Goal: Transaction & Acquisition: Purchase product/service

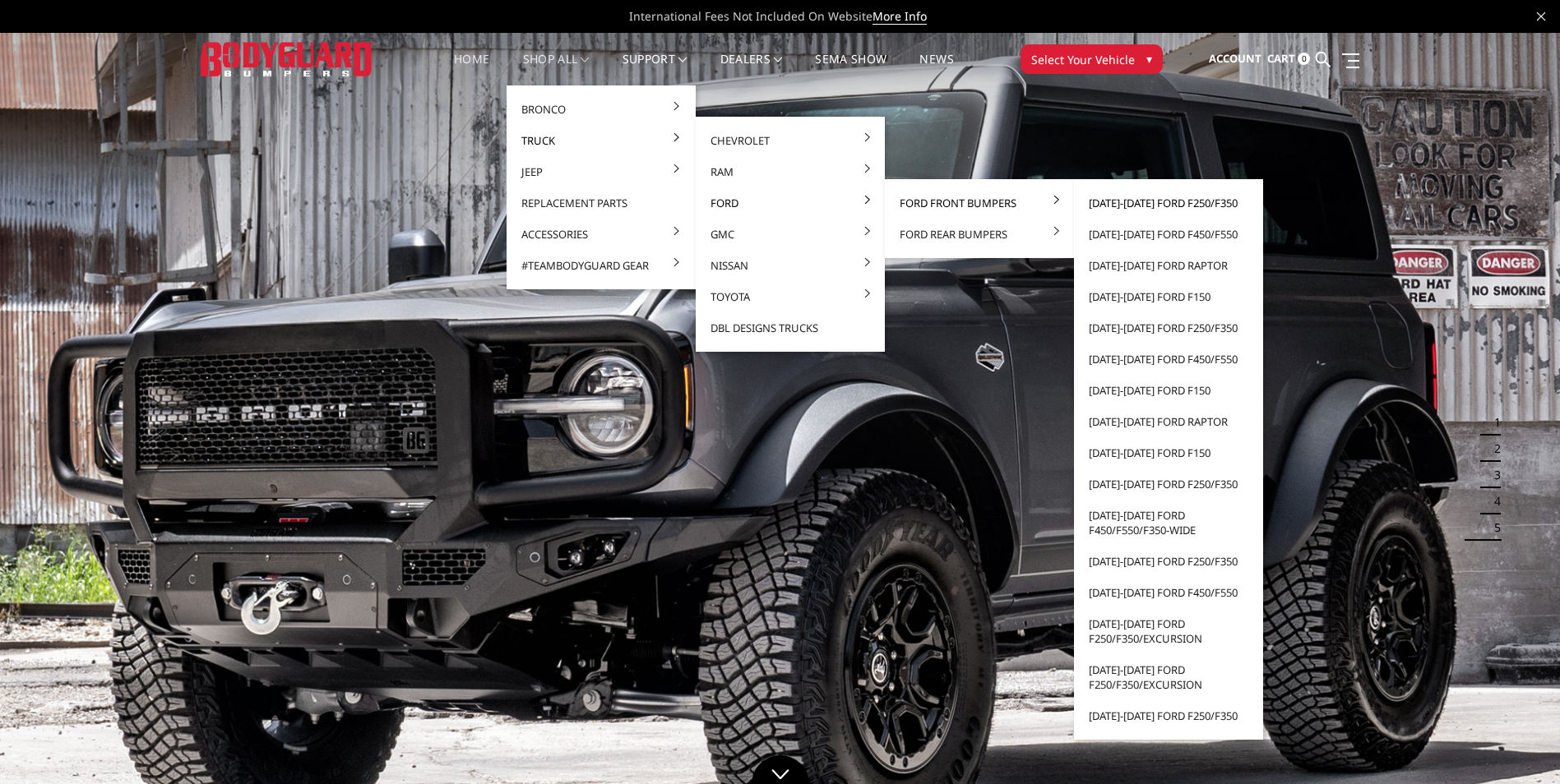
click at [1134, 203] on link "[DATE]-[DATE] Ford F250/F350" at bounding box center [1169, 203] width 176 height 31
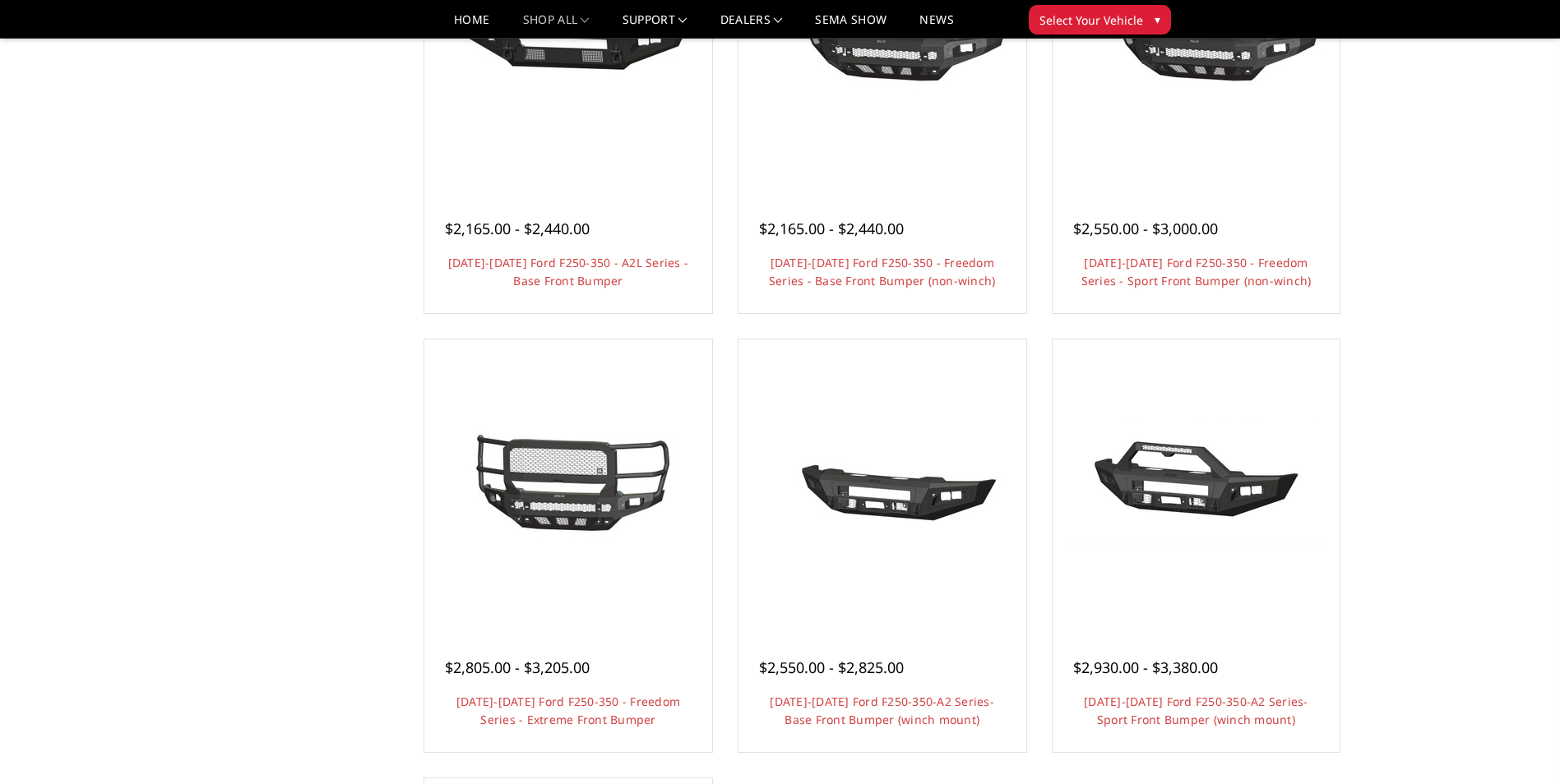
scroll to position [822, 0]
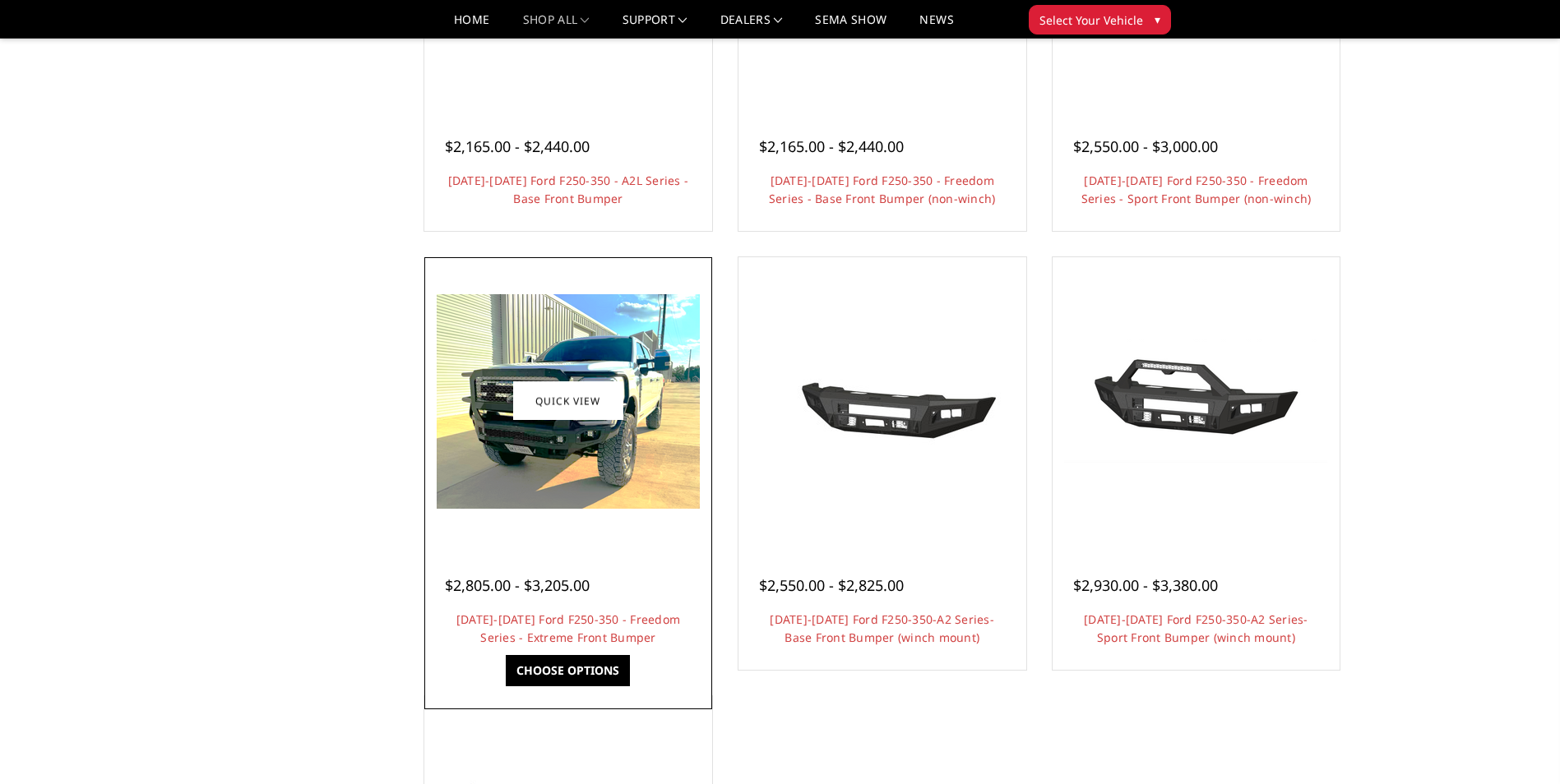
click at [552, 491] on img at bounding box center [568, 402] width 263 height 214
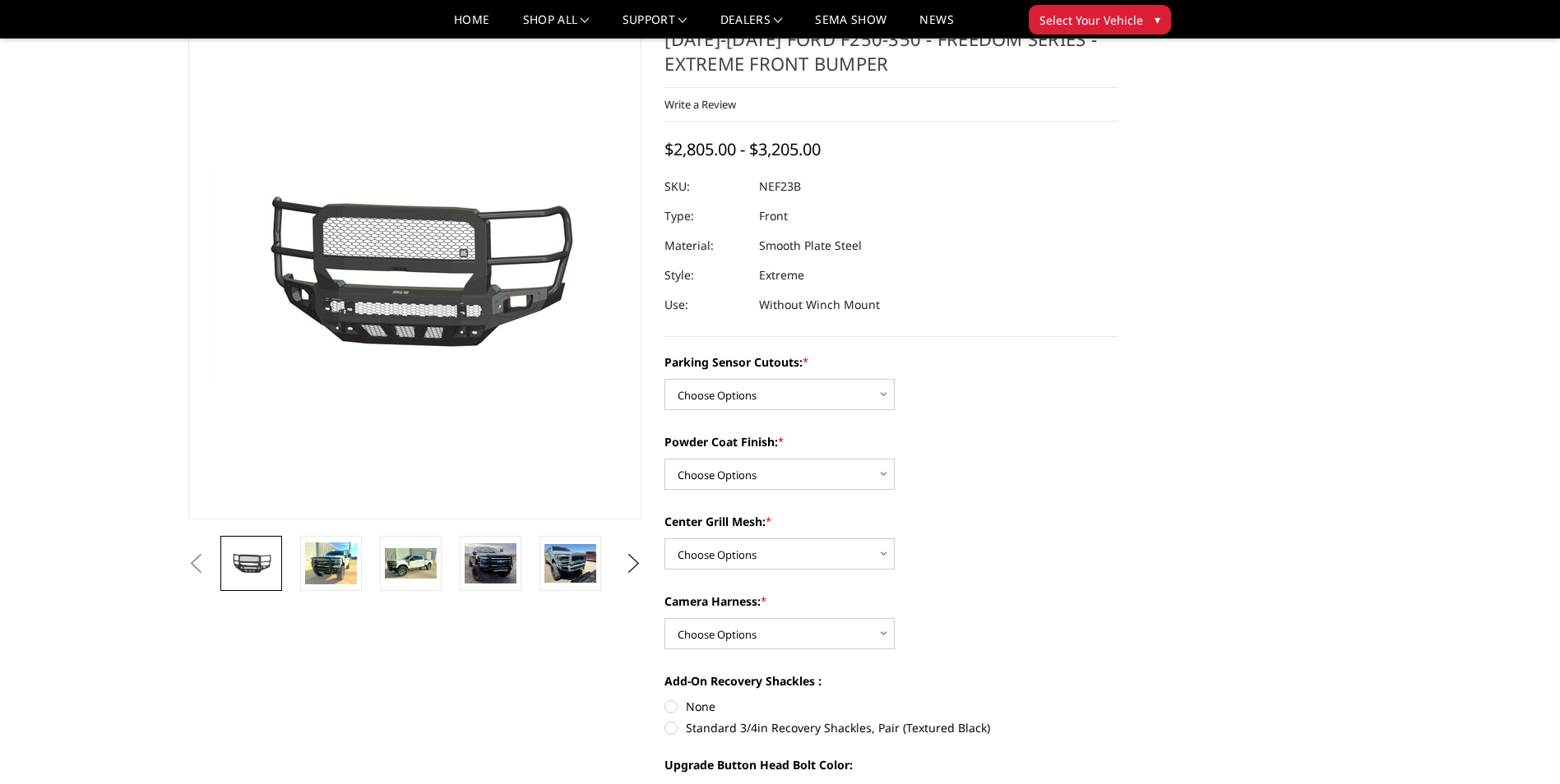
scroll to position [82, 0]
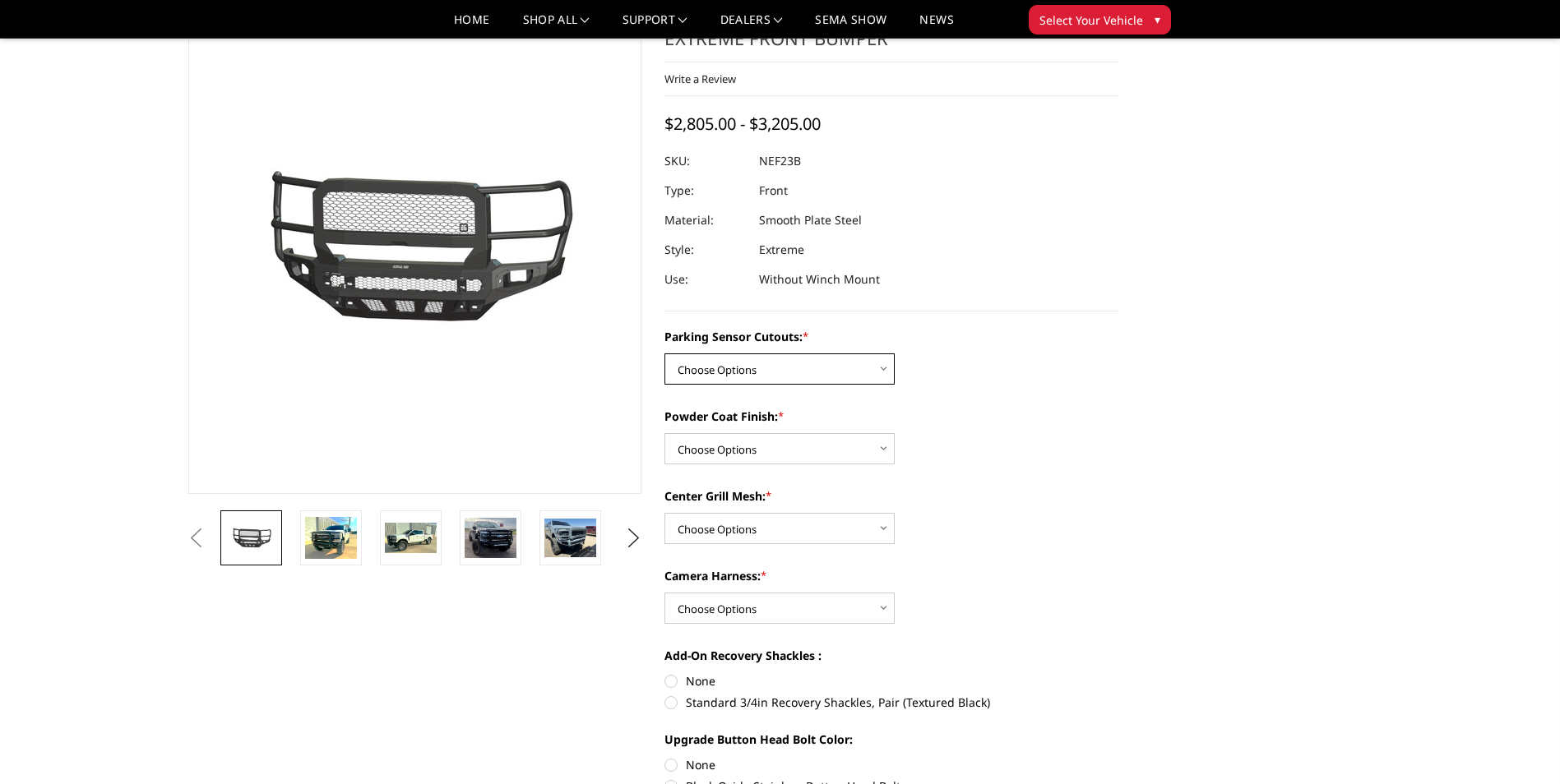
click at [719, 372] on select "Choose Options No - Without Parking Sensor Cutouts Yes - With Parking Sensor Cu…" at bounding box center [780, 368] width 230 height 31
select select "2583"
click at [665, 353] on select "Choose Options No - Without Parking Sensor Cutouts Yes - With Parking Sensor Cu…" at bounding box center [780, 368] width 230 height 31
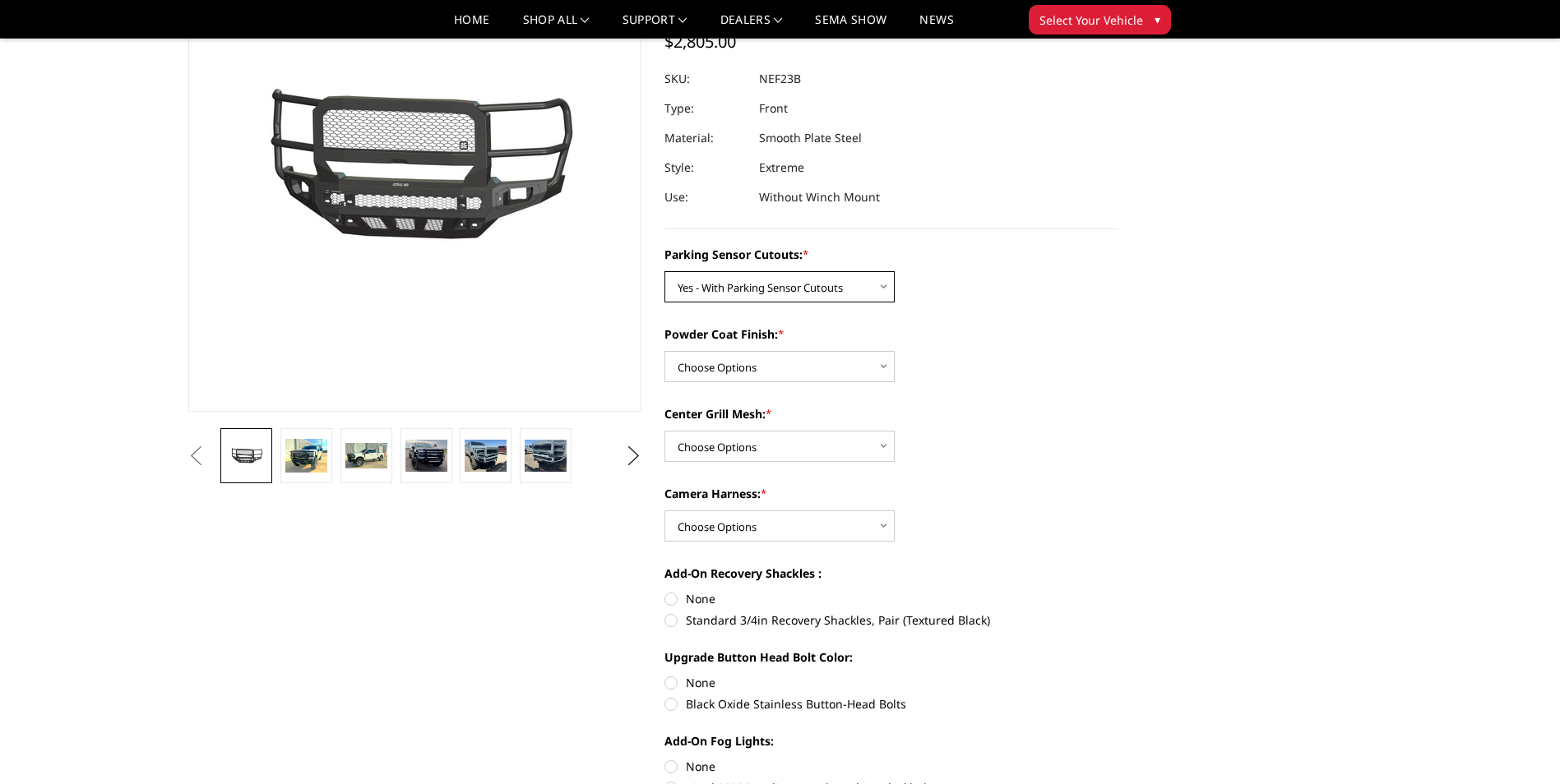
scroll to position [247, 0]
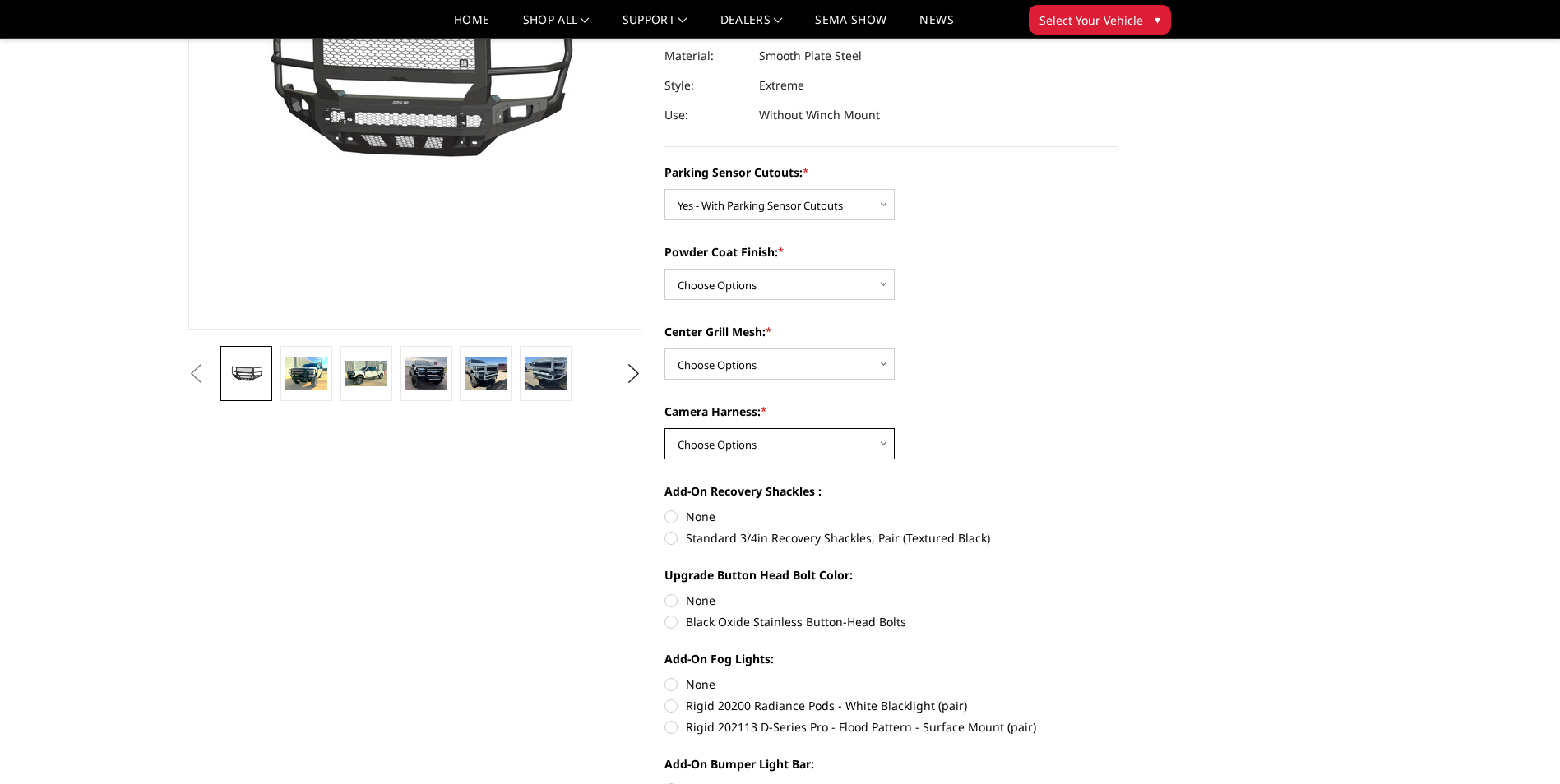
click at [710, 450] on select "Choose Options WITH Camera Harness WITHOUT Camera Harness" at bounding box center [780, 443] width 230 height 31
click at [1085, 465] on div "Parking Sensor Cutouts: * Choose Options No - Without Parking Sensor Cutouts Ye…" at bounding box center [892, 490] width 454 height 653
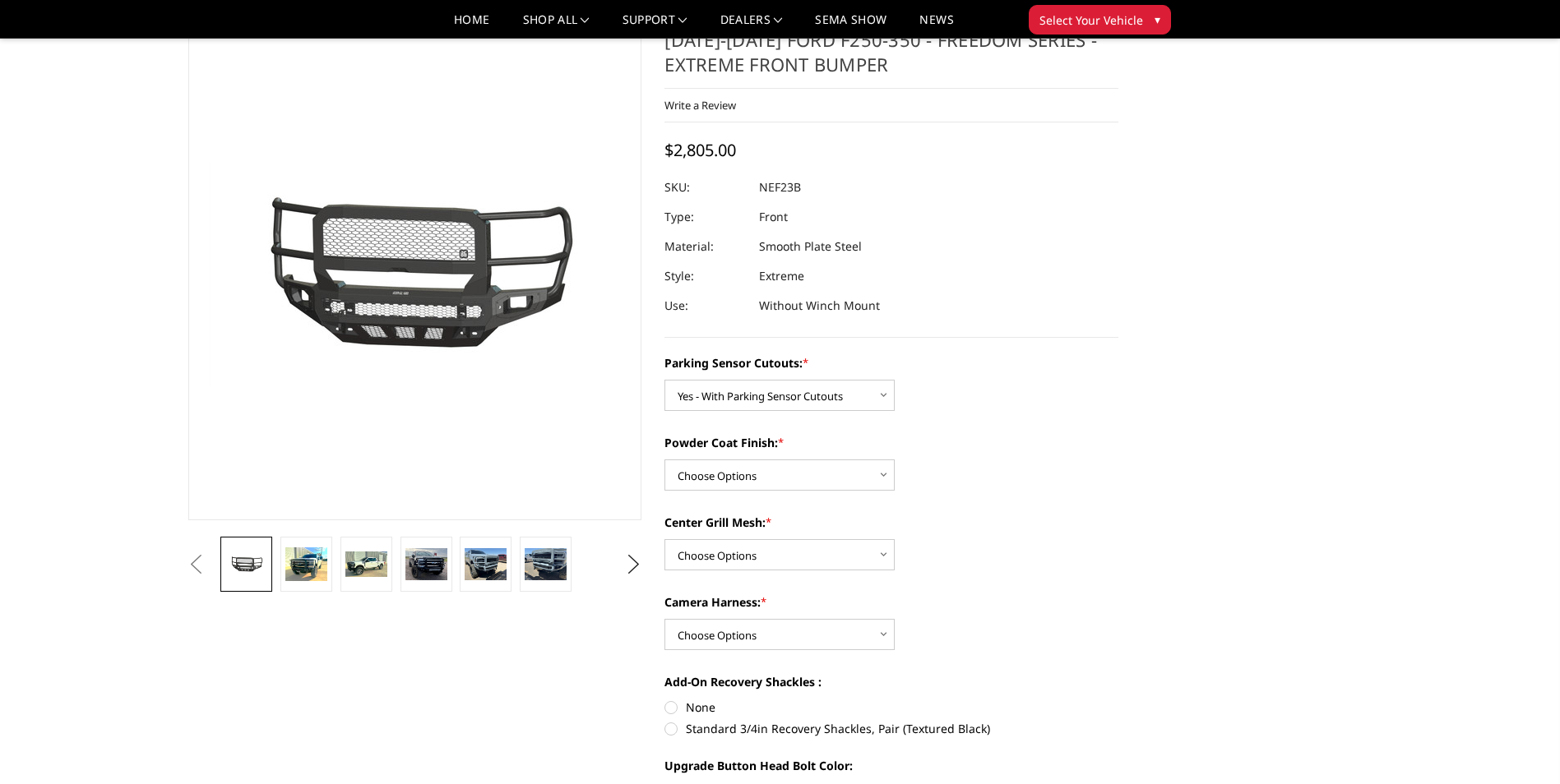
scroll to position [82, 0]
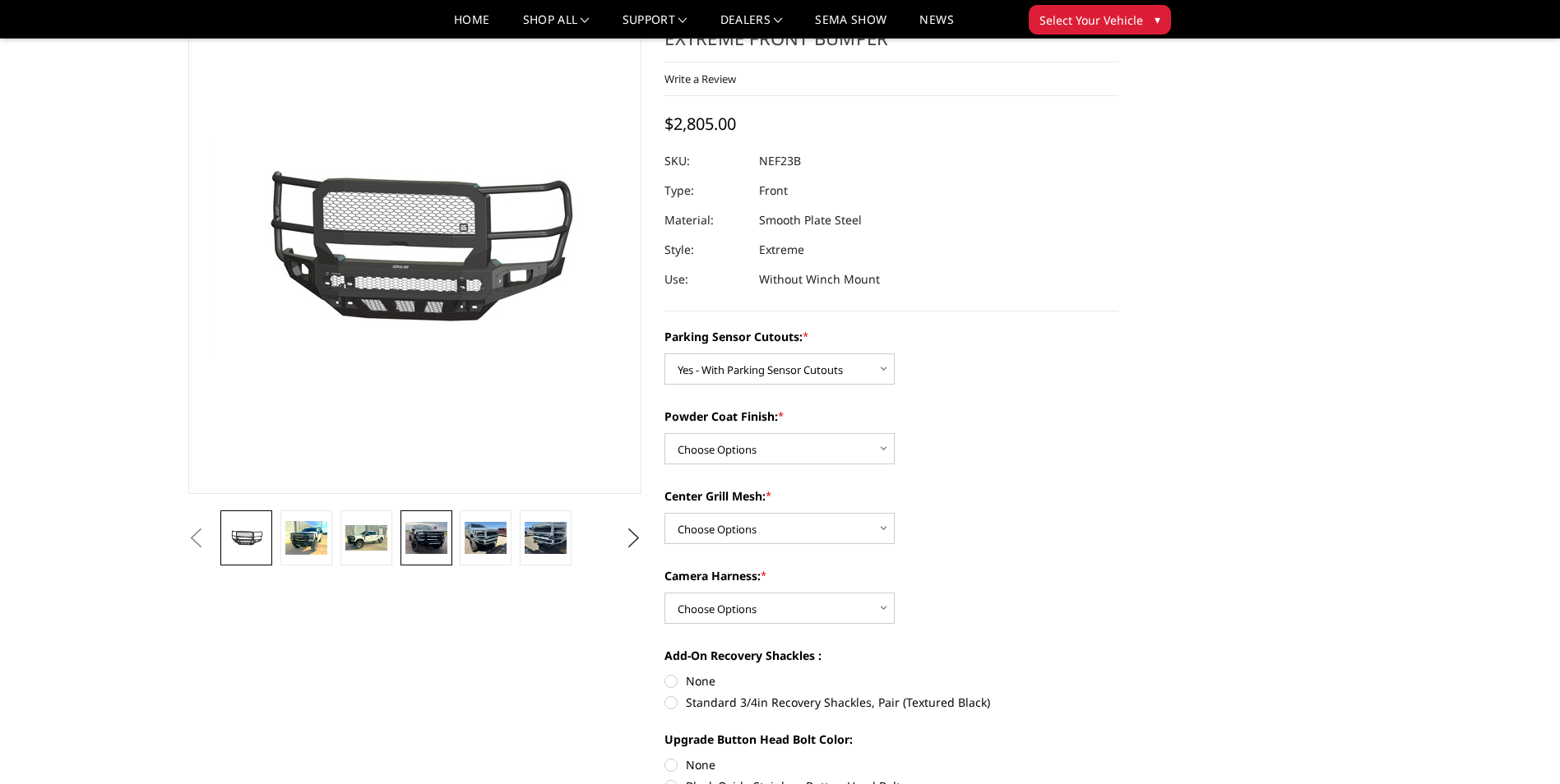
click at [411, 533] on img at bounding box center [426, 538] width 42 height 33
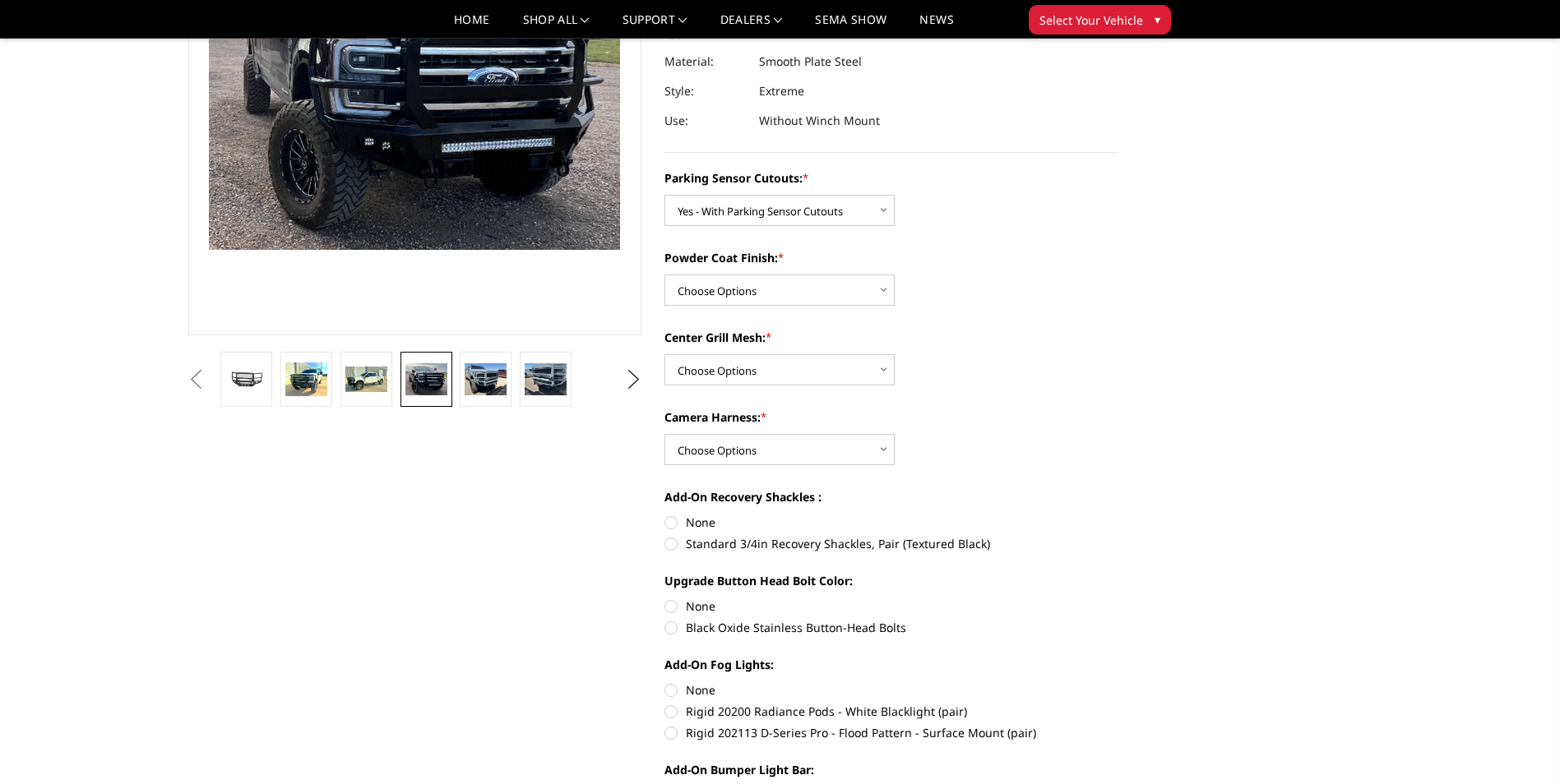
scroll to position [247, 0]
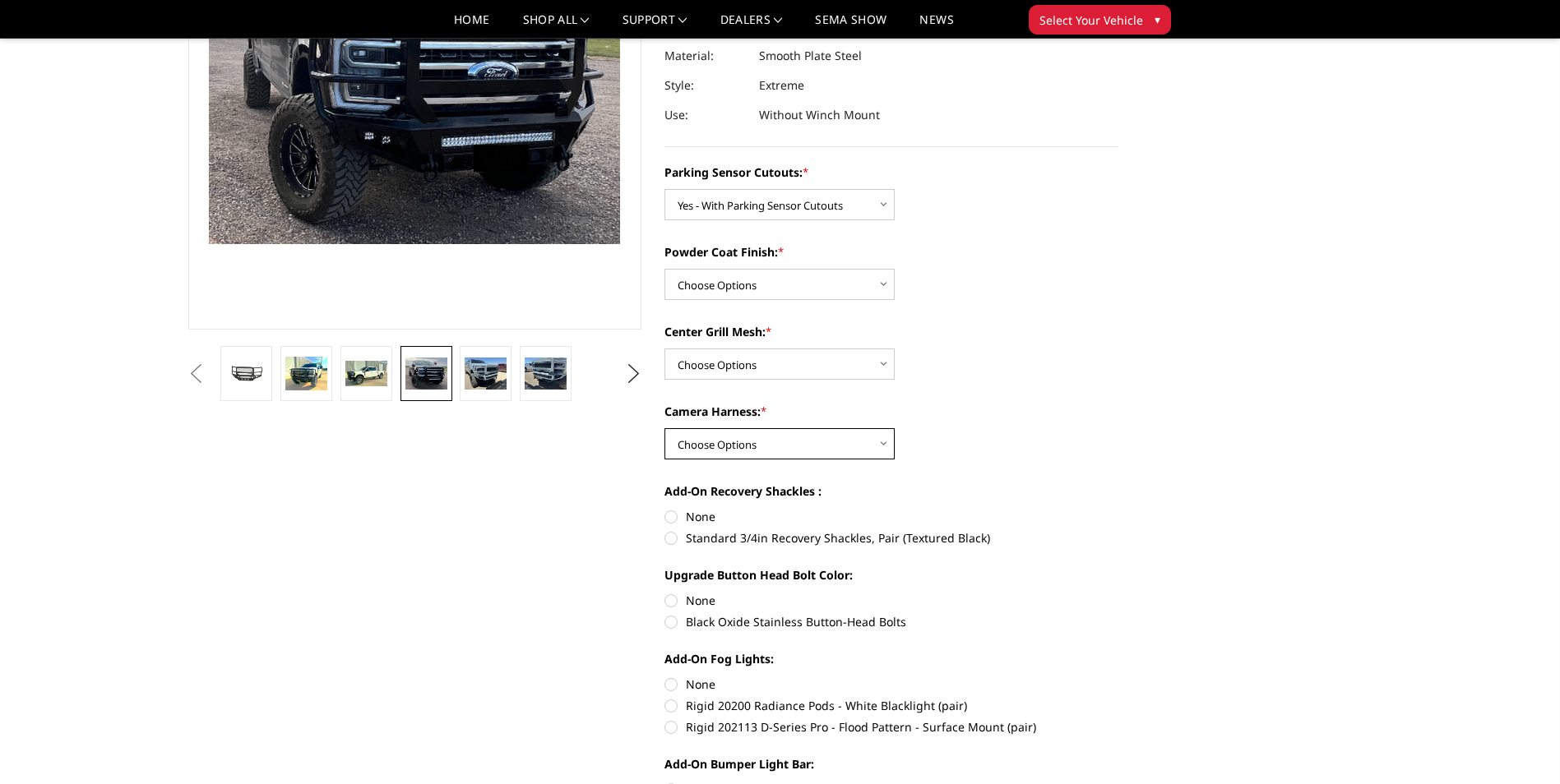
click at [728, 439] on select "Choose Options WITH Camera Harness WITHOUT Camera Harness" at bounding box center [780, 443] width 230 height 31
select select "2588"
click at [665, 428] on select "Choose Options WITH Camera Harness WITHOUT Camera Harness" at bounding box center [780, 443] width 230 height 31
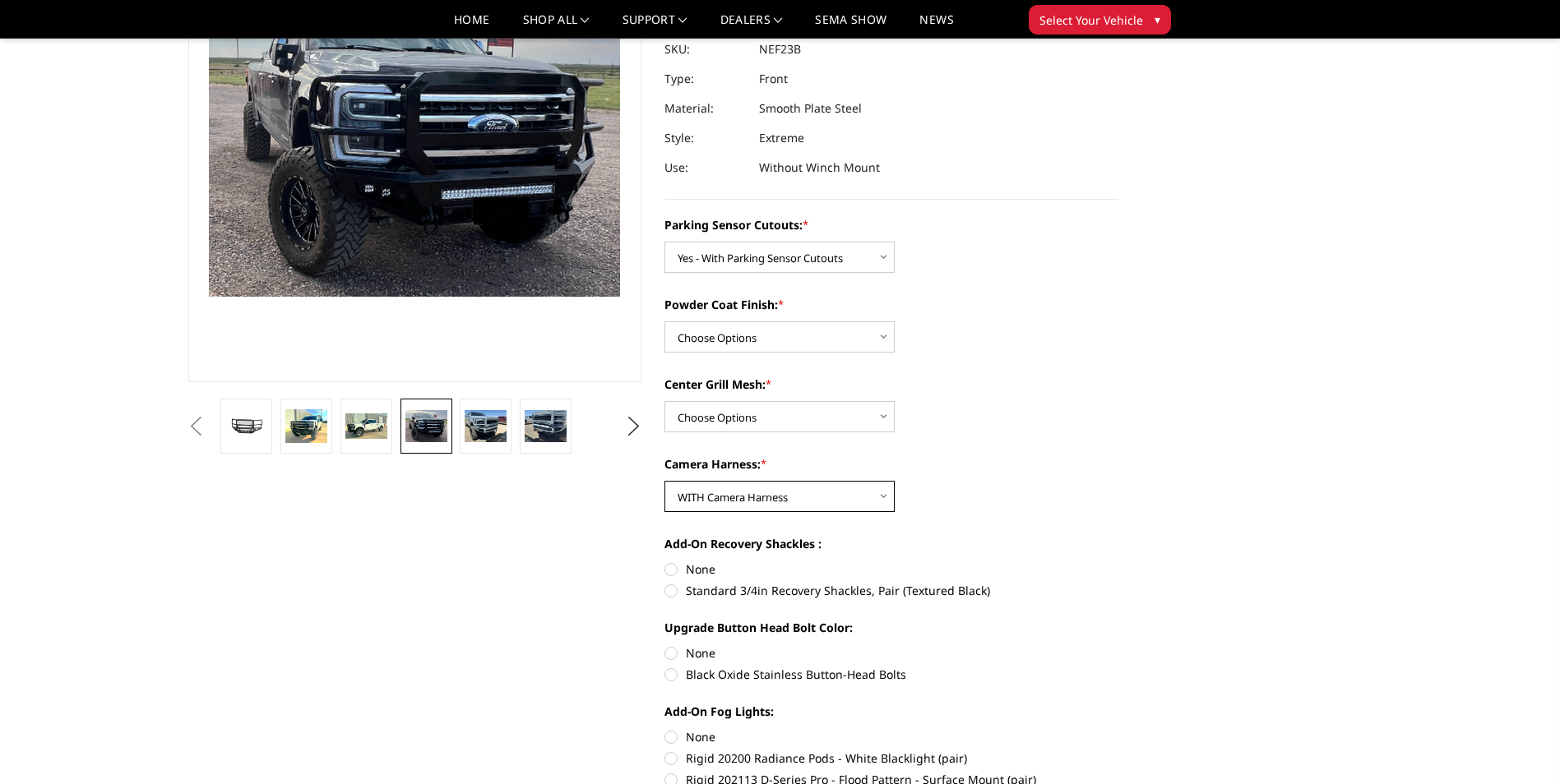
scroll to position [165, 0]
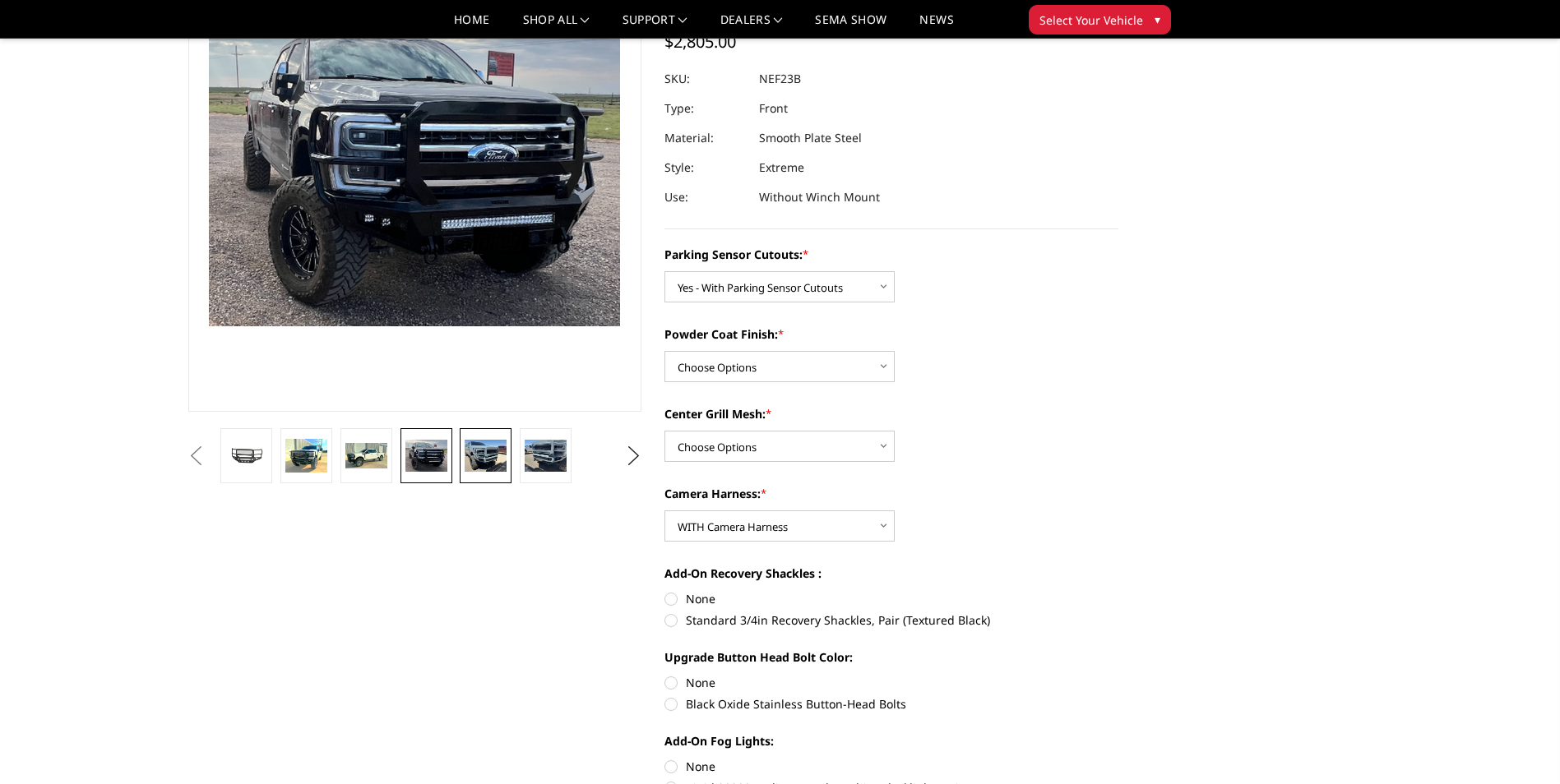
click at [492, 455] on img at bounding box center [485, 455] width 42 height 31
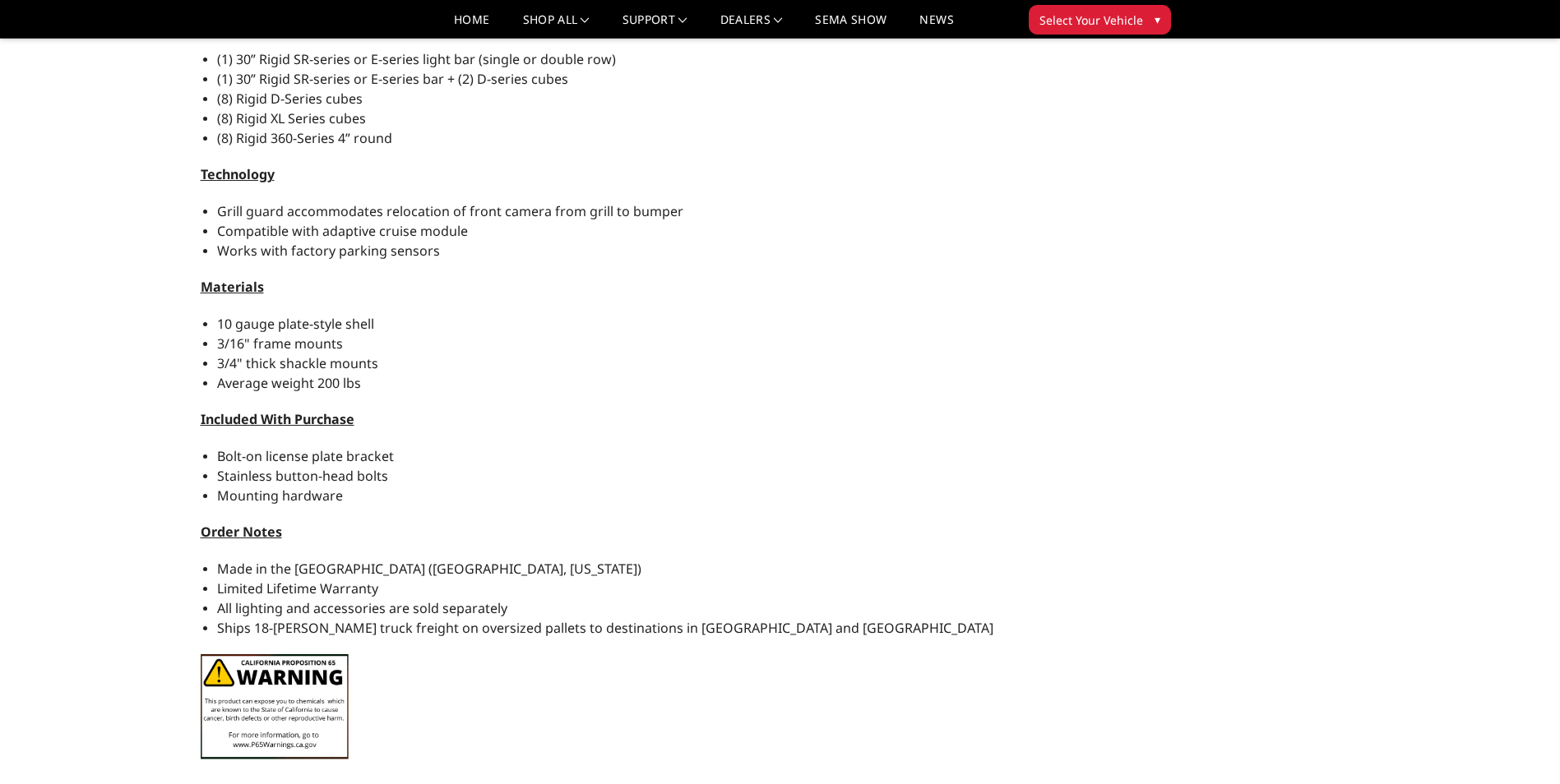
scroll to position [1604, 0]
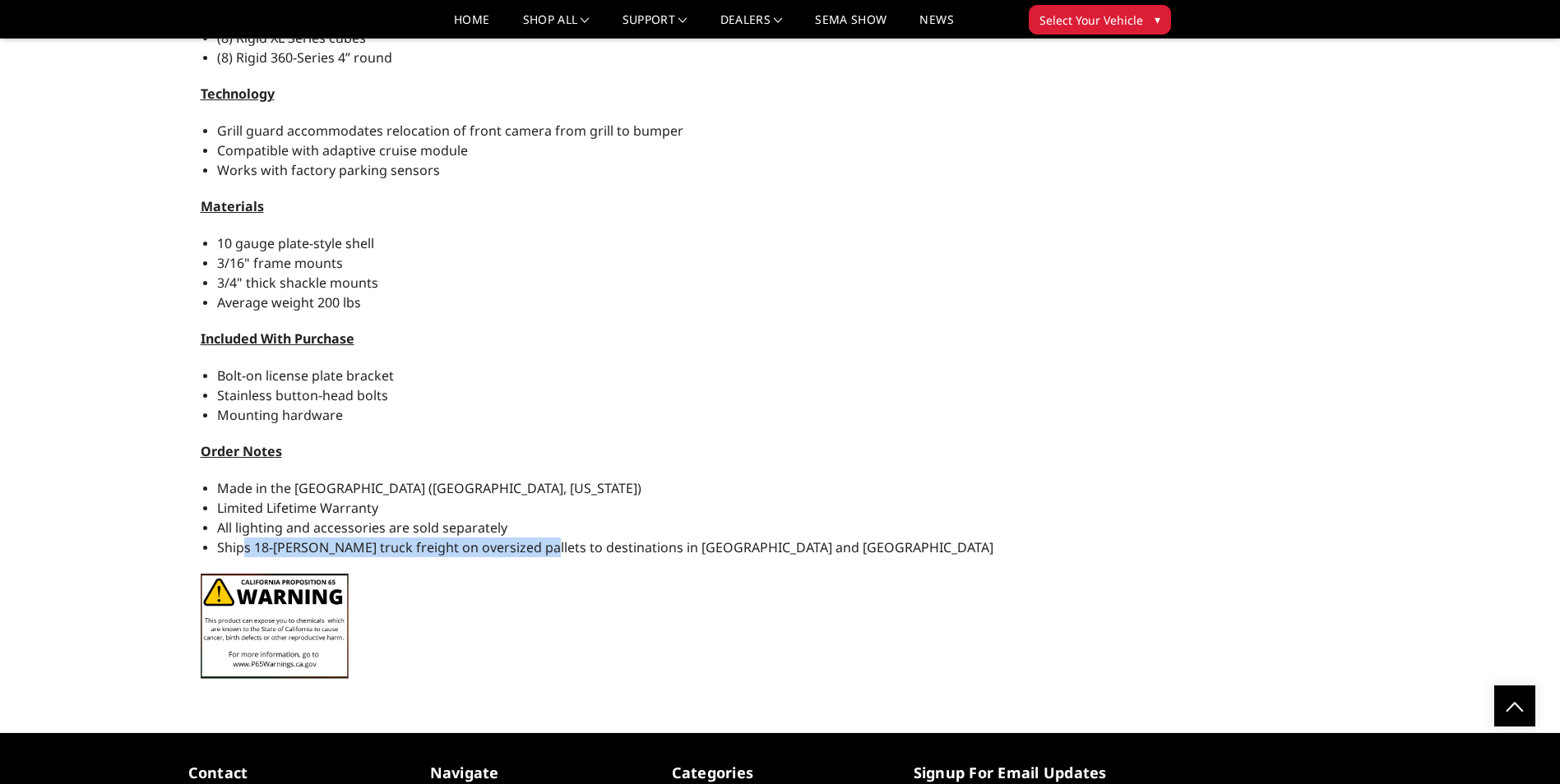
drag, startPoint x: 246, startPoint y: 550, endPoint x: 531, endPoint y: 545, distance: 285.0
click at [531, 545] on span "Ships 18-[PERSON_NAME] truck freight on oversized pallets to destinations in [G…" at bounding box center [605, 547] width 776 height 18
drag, startPoint x: 531, startPoint y: 545, endPoint x: 519, endPoint y: 603, distance: 59.2
click at [519, 603] on div "Meet our FREEDOM SERIES front replacement bumper! The bumper that gives you the…" at bounding box center [654, 165] width 931 height 1054
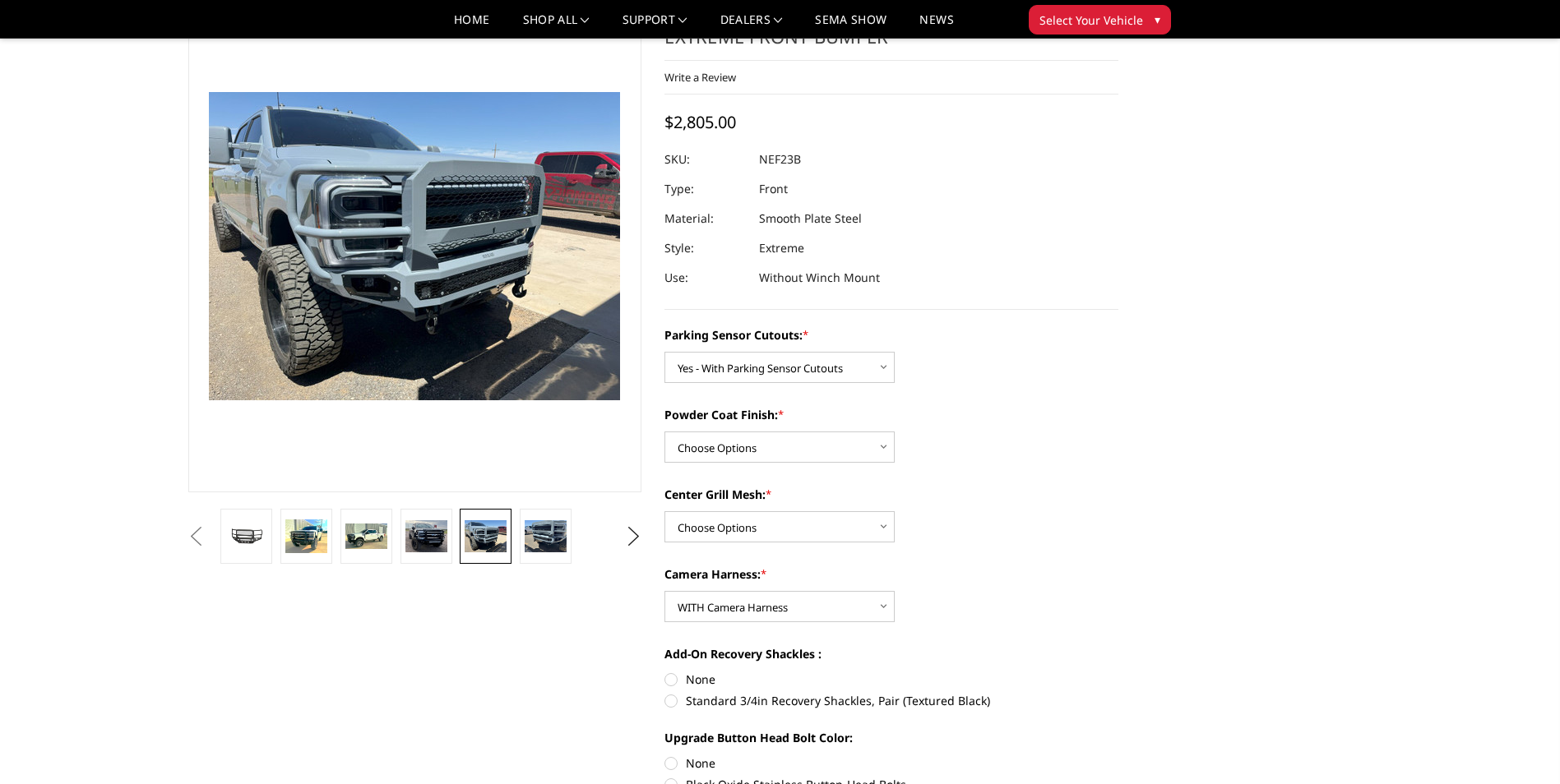
scroll to position [42, 0]
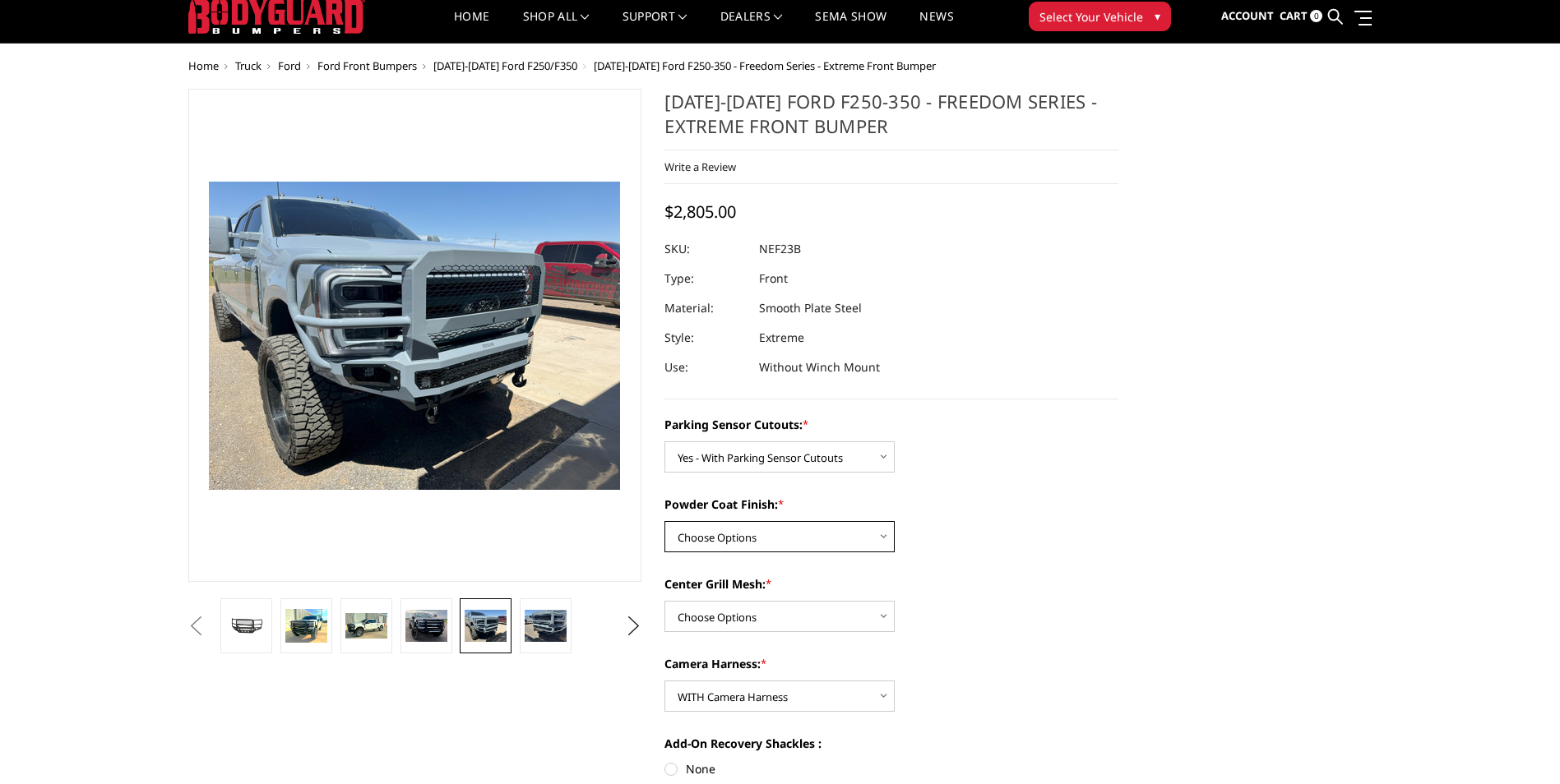
click at [822, 533] on select "Choose Options Bare Metal Textured Black Powder Coat" at bounding box center [780, 536] width 230 height 31
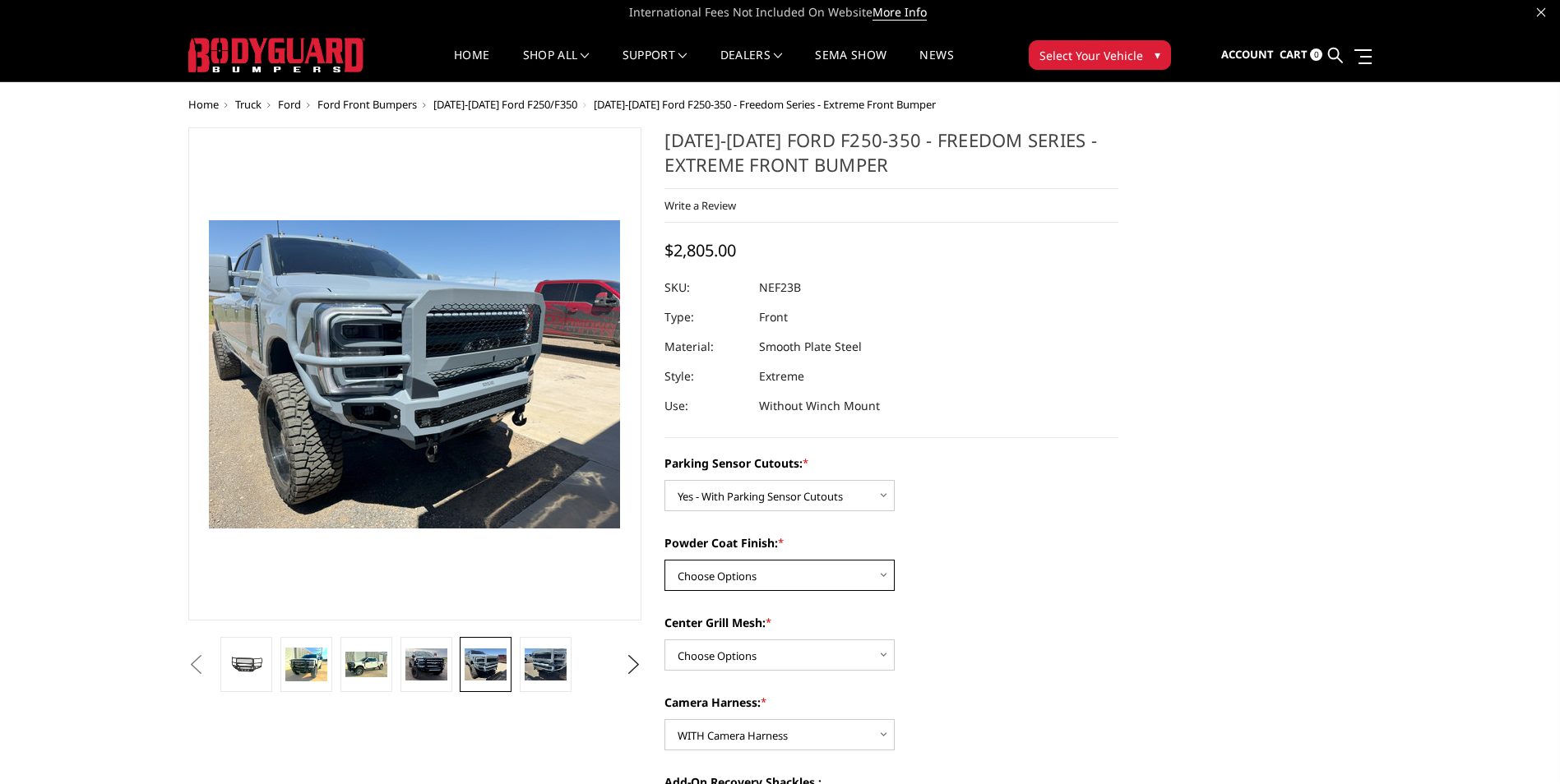
scroll to position [0, 0]
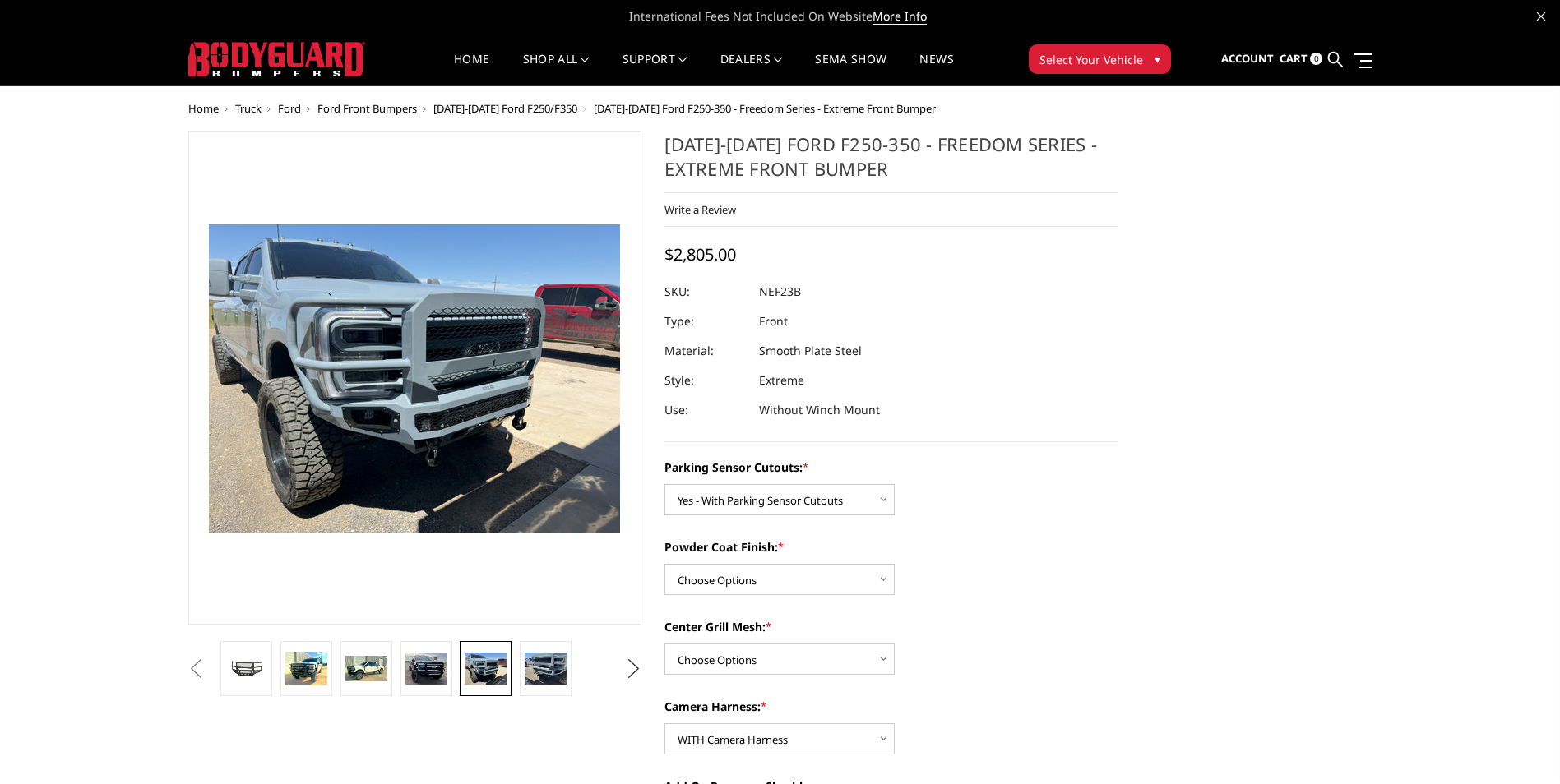
click at [627, 658] on button "Next" at bounding box center [633, 669] width 25 height 25
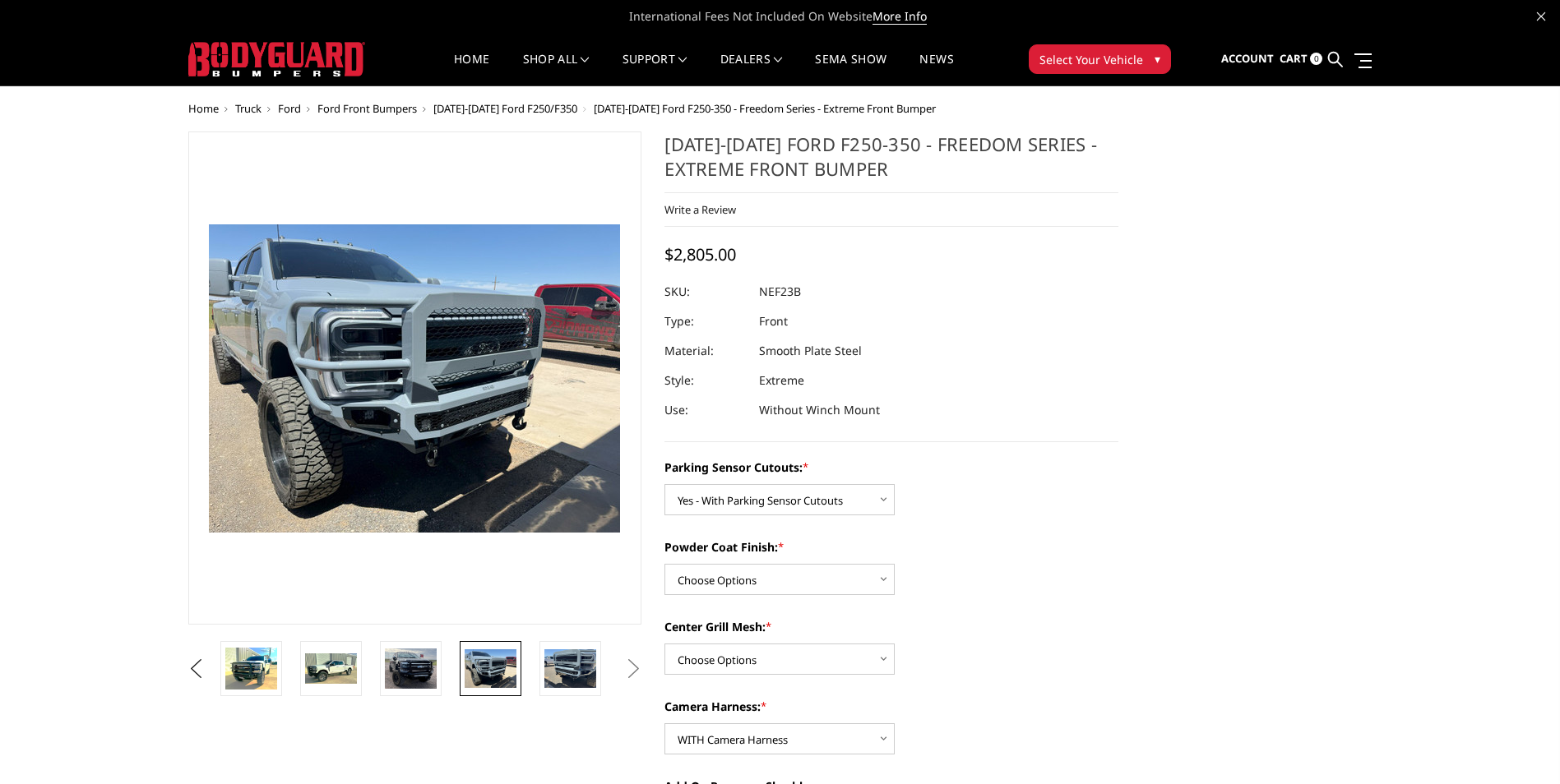
click at [629, 669] on button "Next" at bounding box center [633, 669] width 25 height 25
click at [631, 667] on button "Next" at bounding box center [633, 669] width 25 height 25
click at [595, 679] on img at bounding box center [570, 669] width 52 height 39
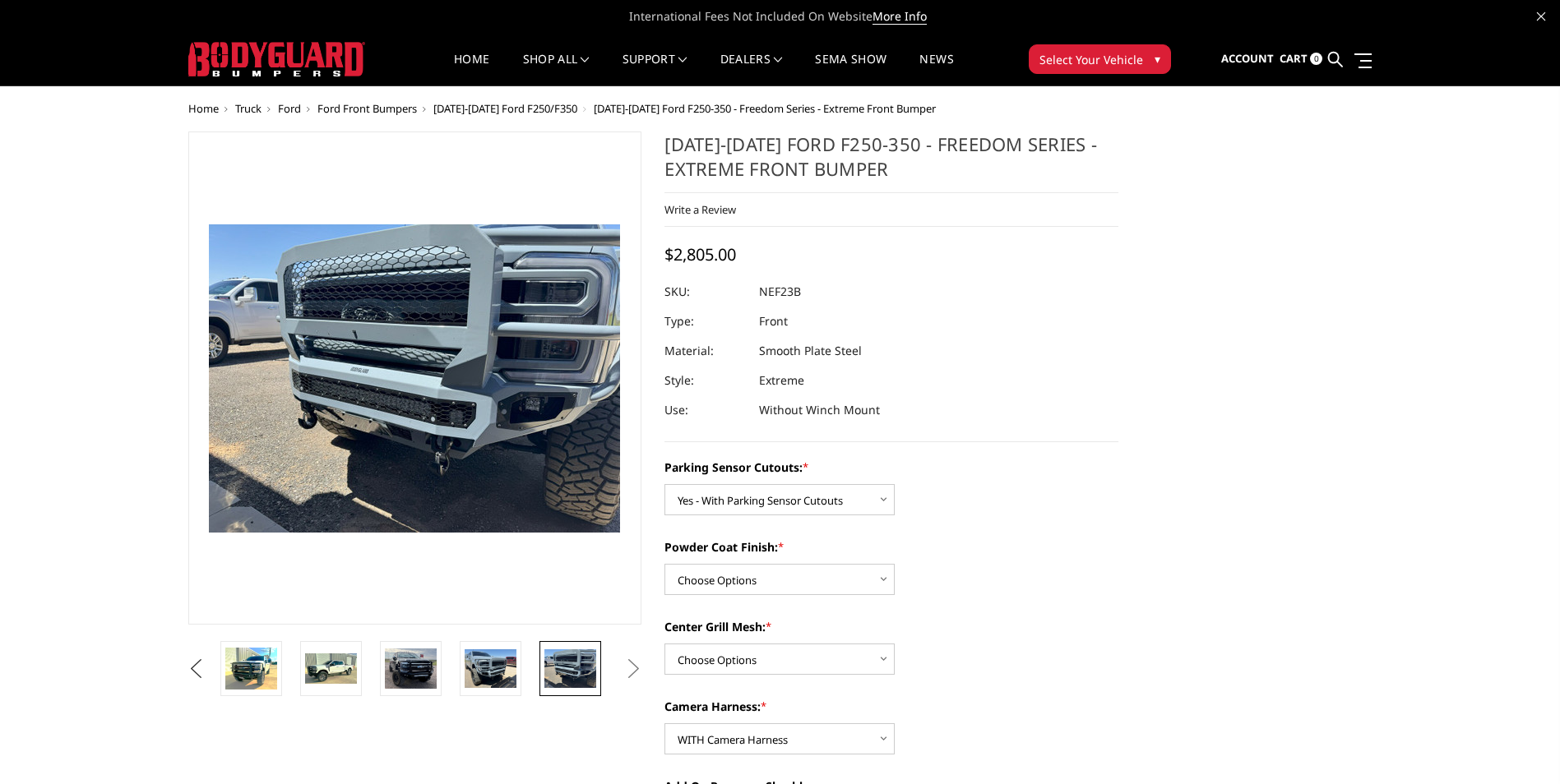
click at [192, 668] on button "Previous" at bounding box center [197, 669] width 25 height 25
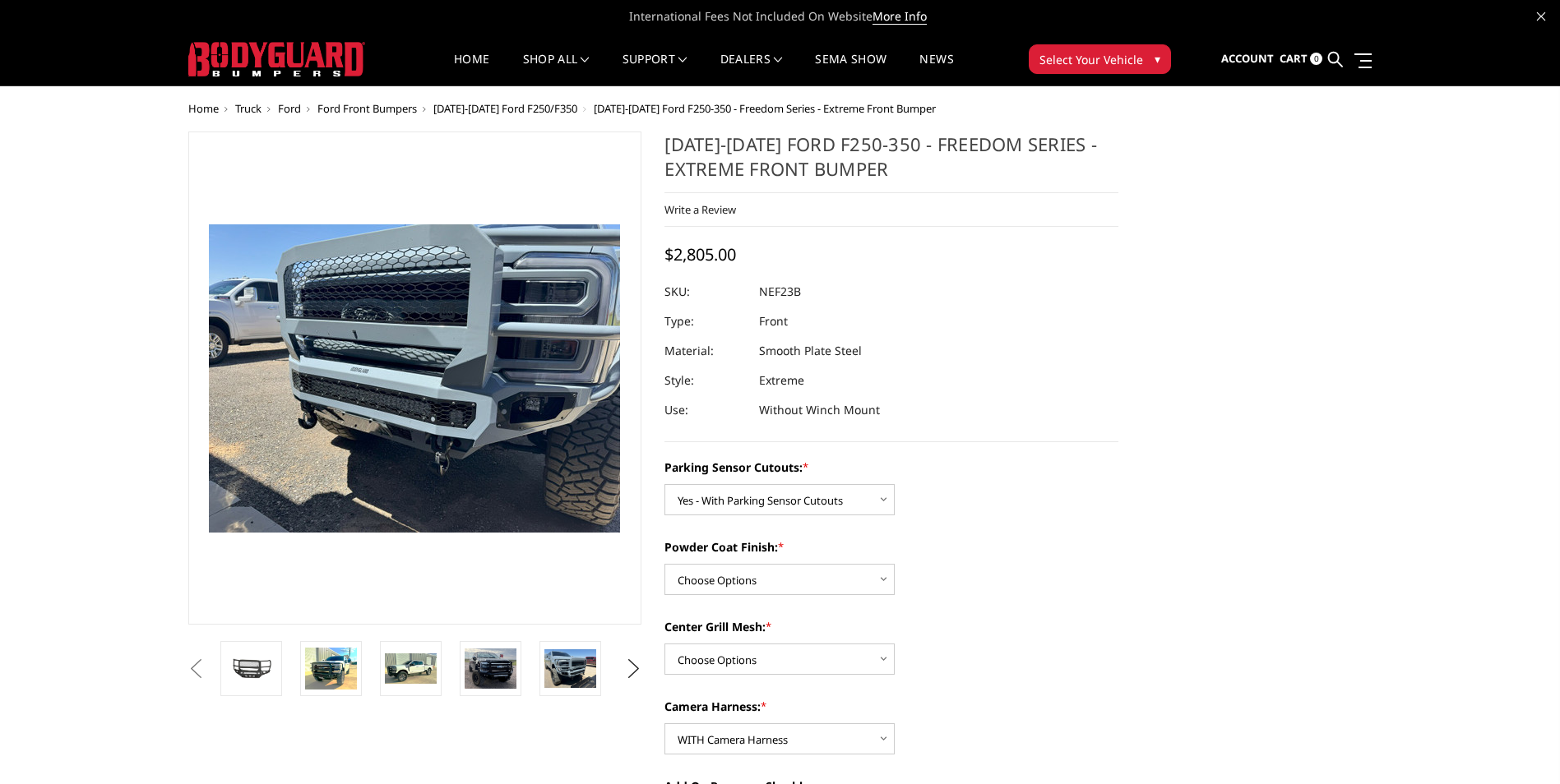
click at [192, 668] on button "Previous" at bounding box center [197, 669] width 25 height 25
click at [209, 668] on button "Previous" at bounding box center [197, 669] width 25 height 25
click at [268, 673] on img at bounding box center [251, 668] width 52 height 28
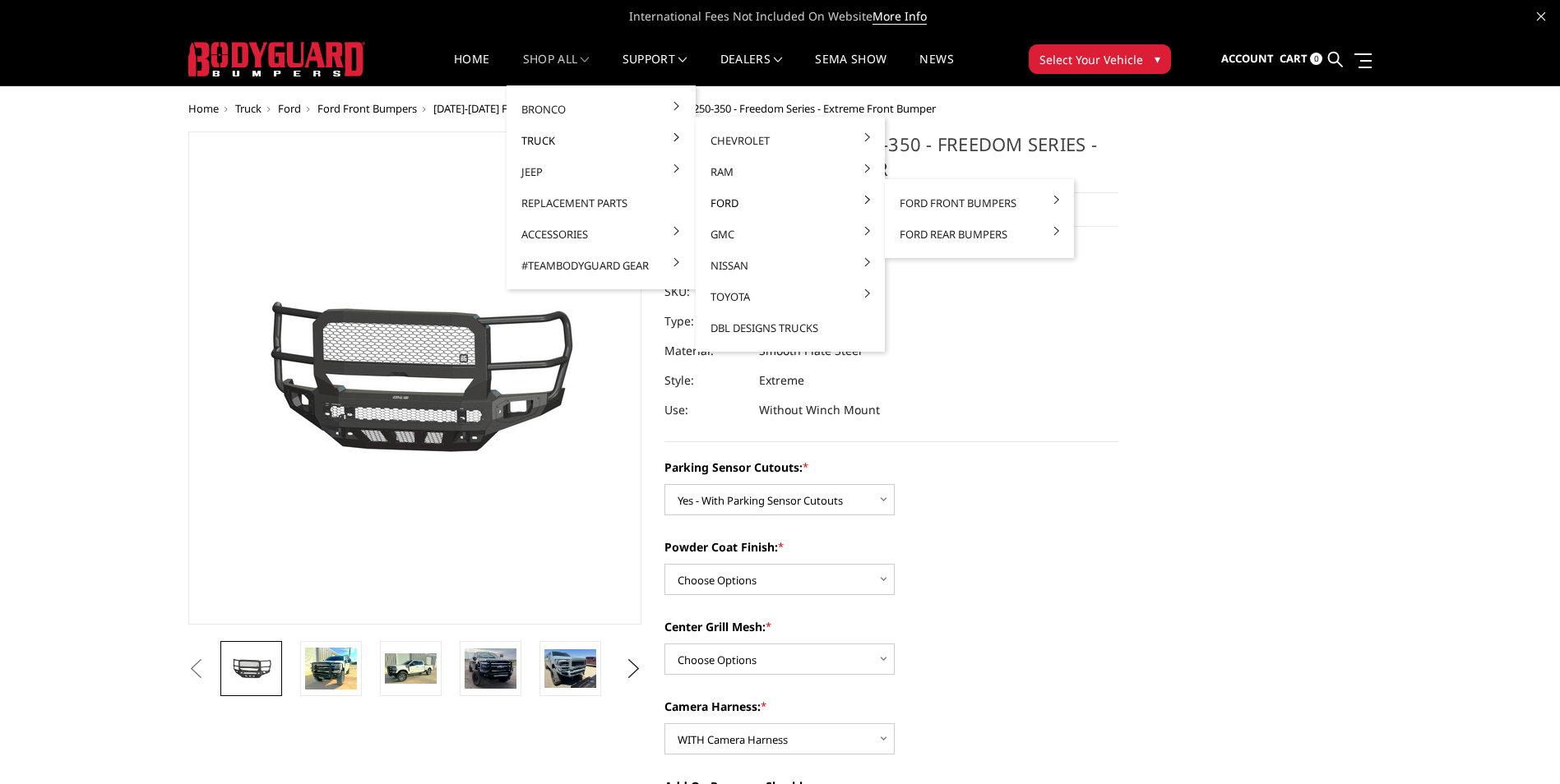
click at [754, 202] on link "Ford" at bounding box center [790, 203] width 176 height 31
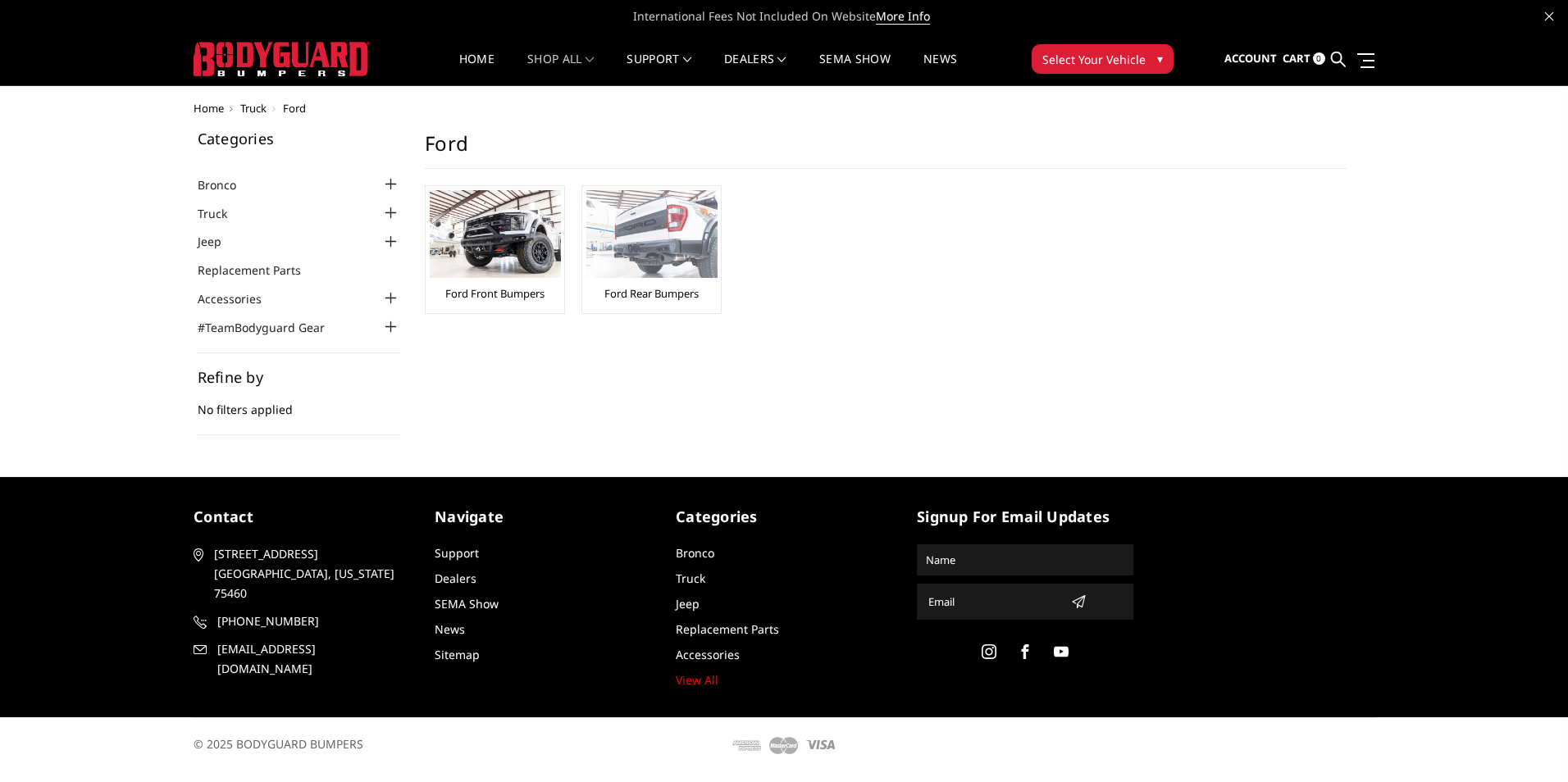
click at [695, 255] on img at bounding box center [652, 234] width 132 height 87
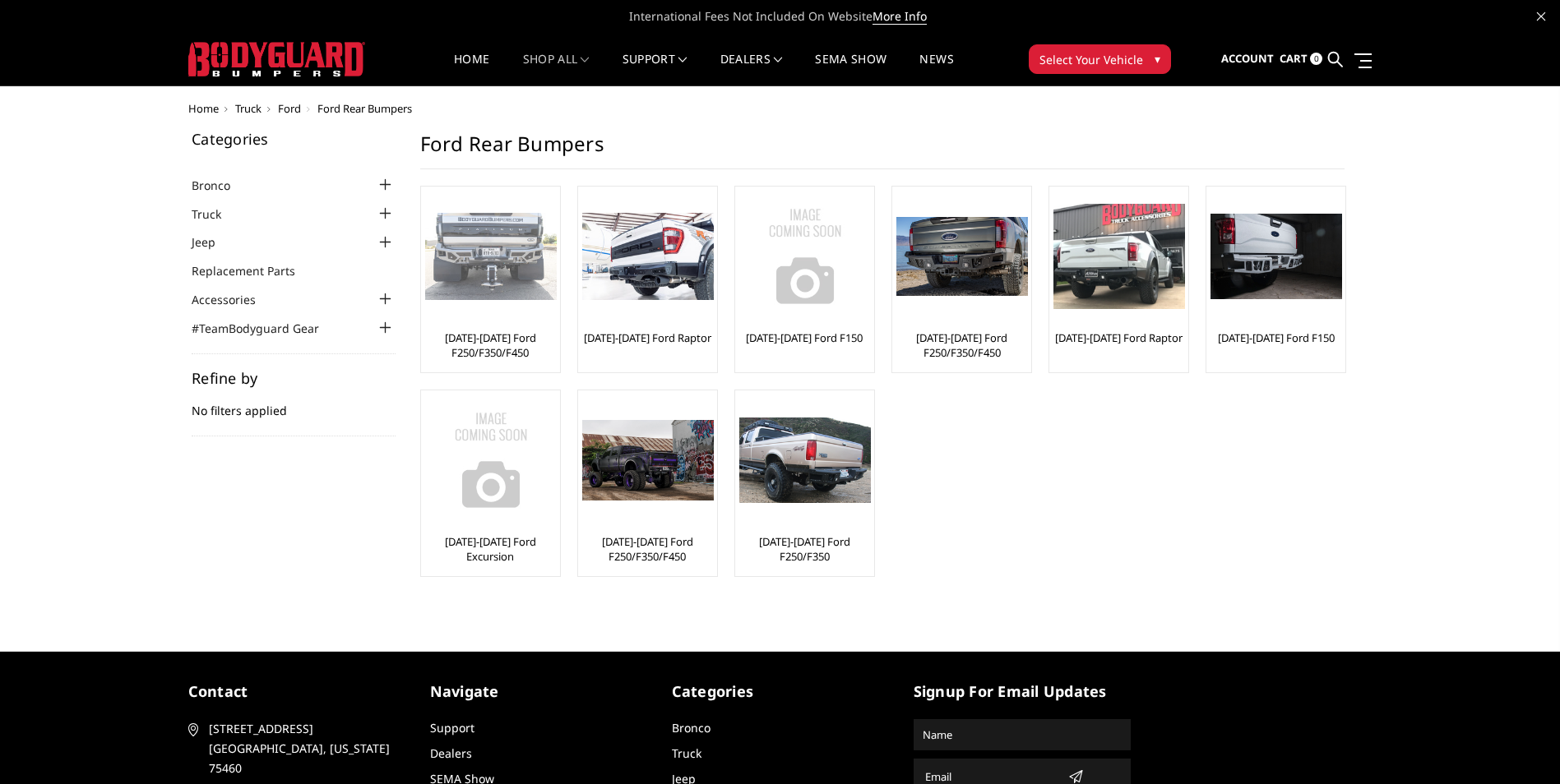
click at [505, 284] on img at bounding box center [490, 257] width 132 height 88
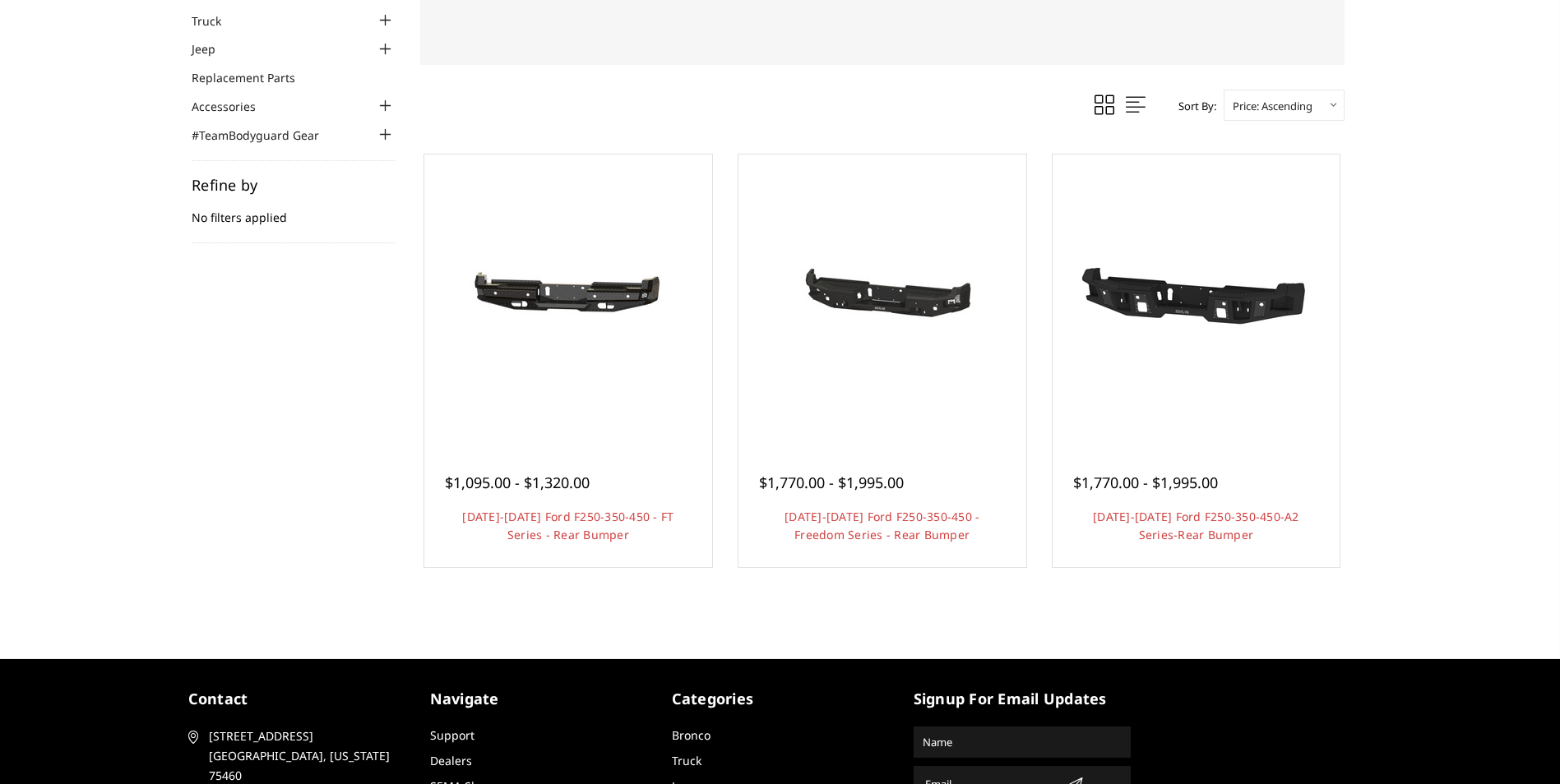
scroll to position [247, 0]
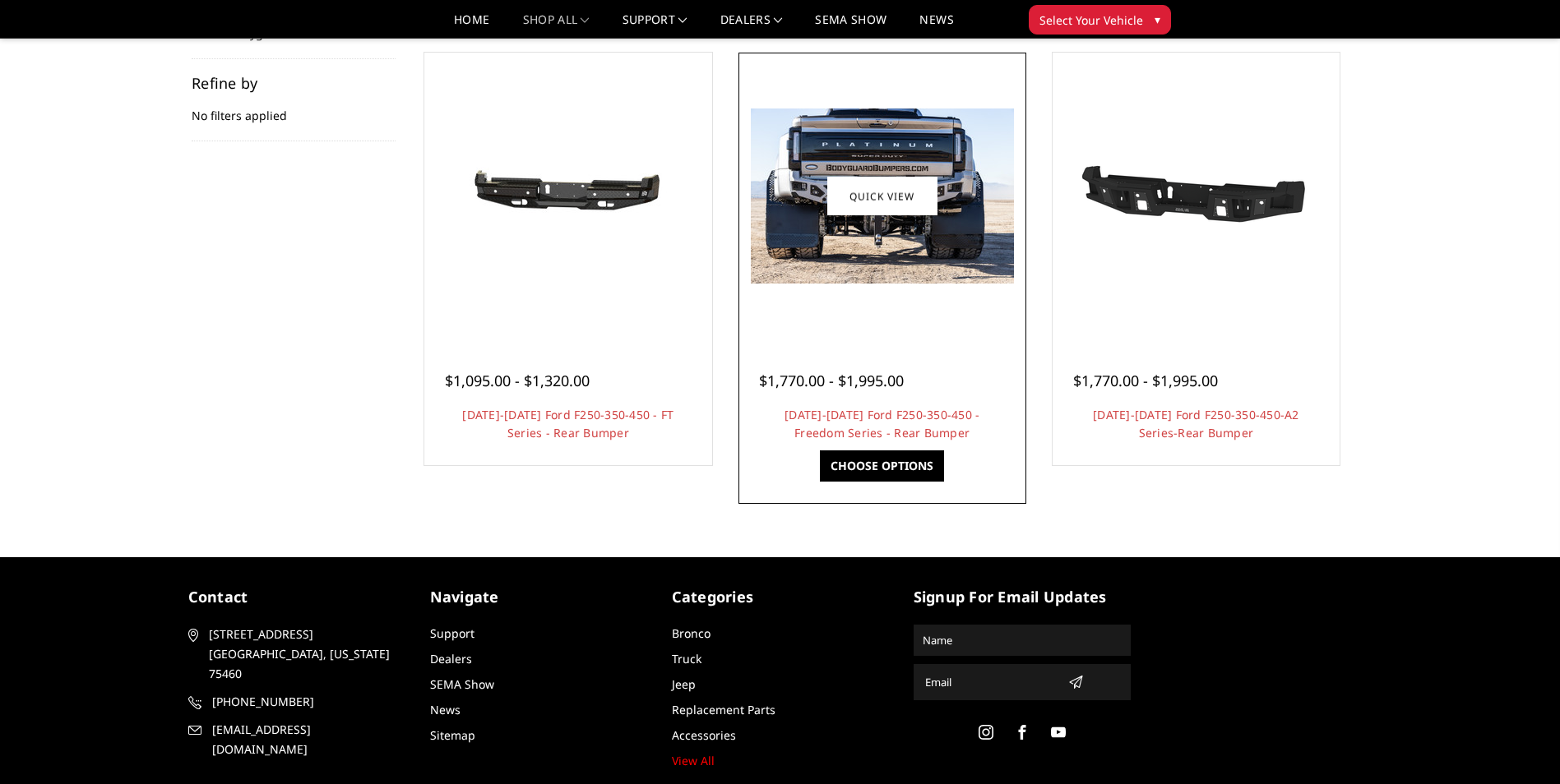
click at [894, 312] on div at bounding box center [883, 196] width 280 height 280
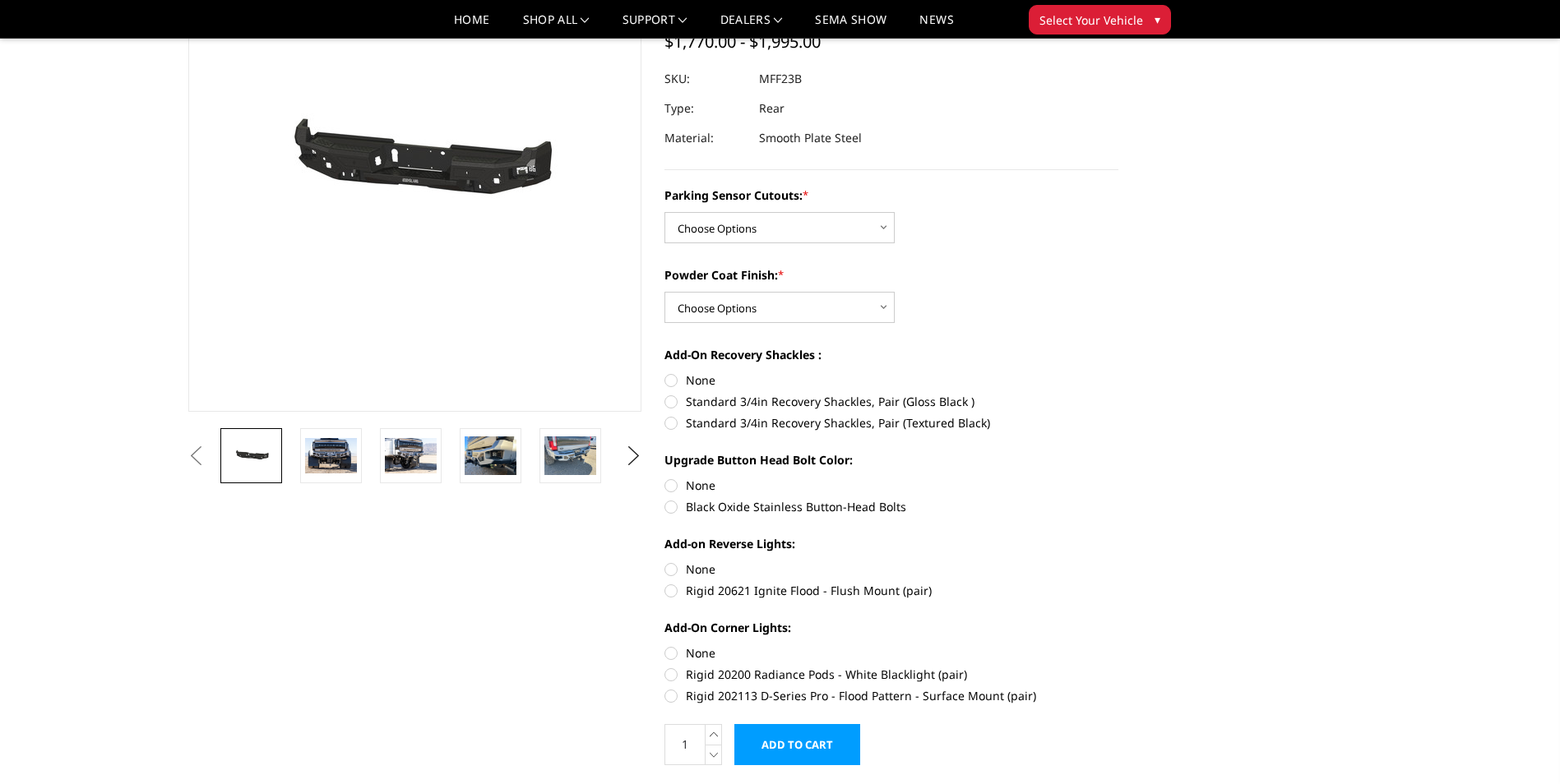
scroll to position [82, 0]
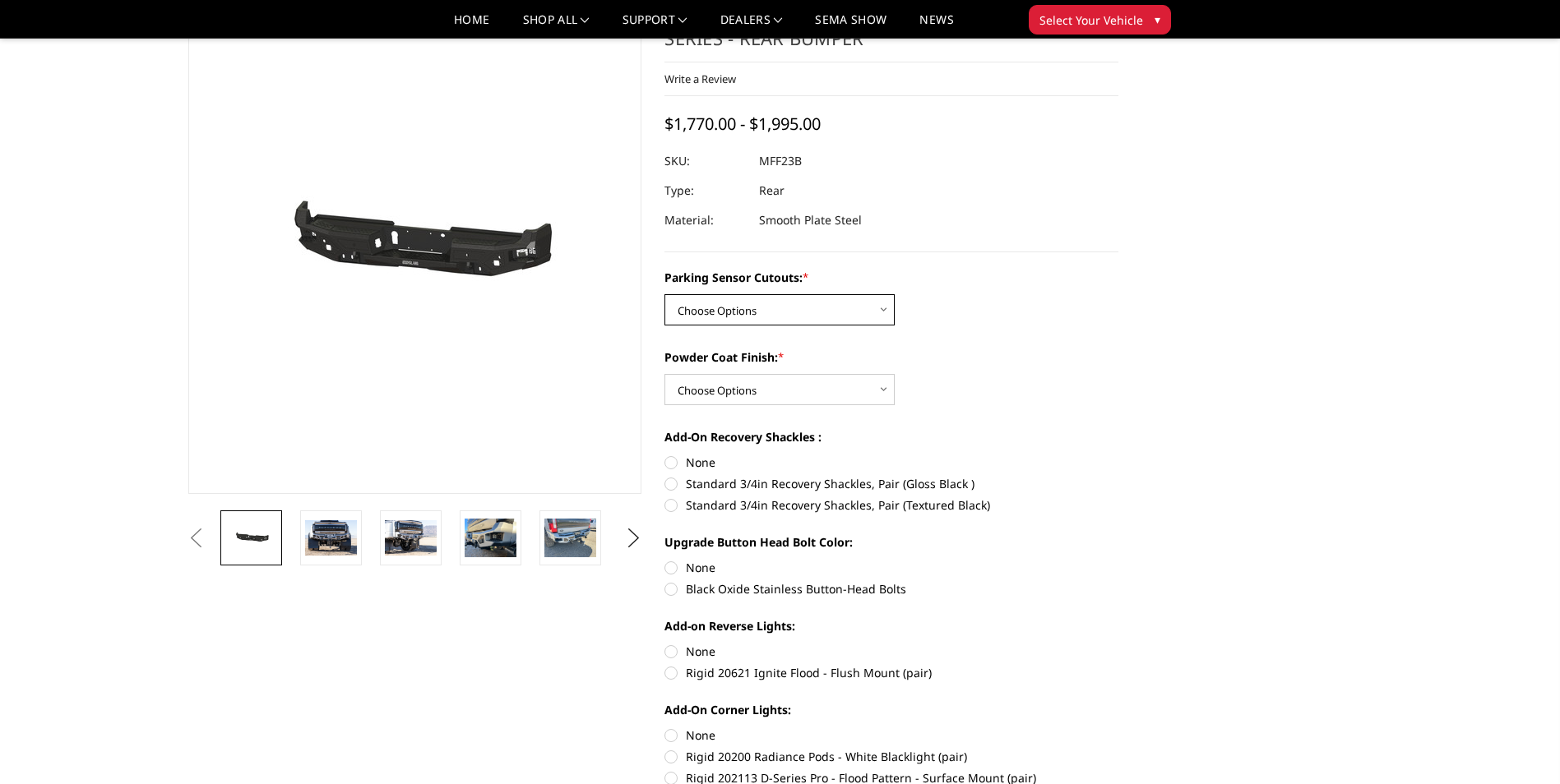
click at [734, 304] on select "Choose Options No - Without Parking Sensor Cutouts Yes - With Parking Sensor Cu…" at bounding box center [780, 310] width 230 height 31
click at [998, 388] on div "Powder Coat Finish: * Choose Options Bare Metal Textured Black Powder Coat" at bounding box center [892, 377] width 454 height 57
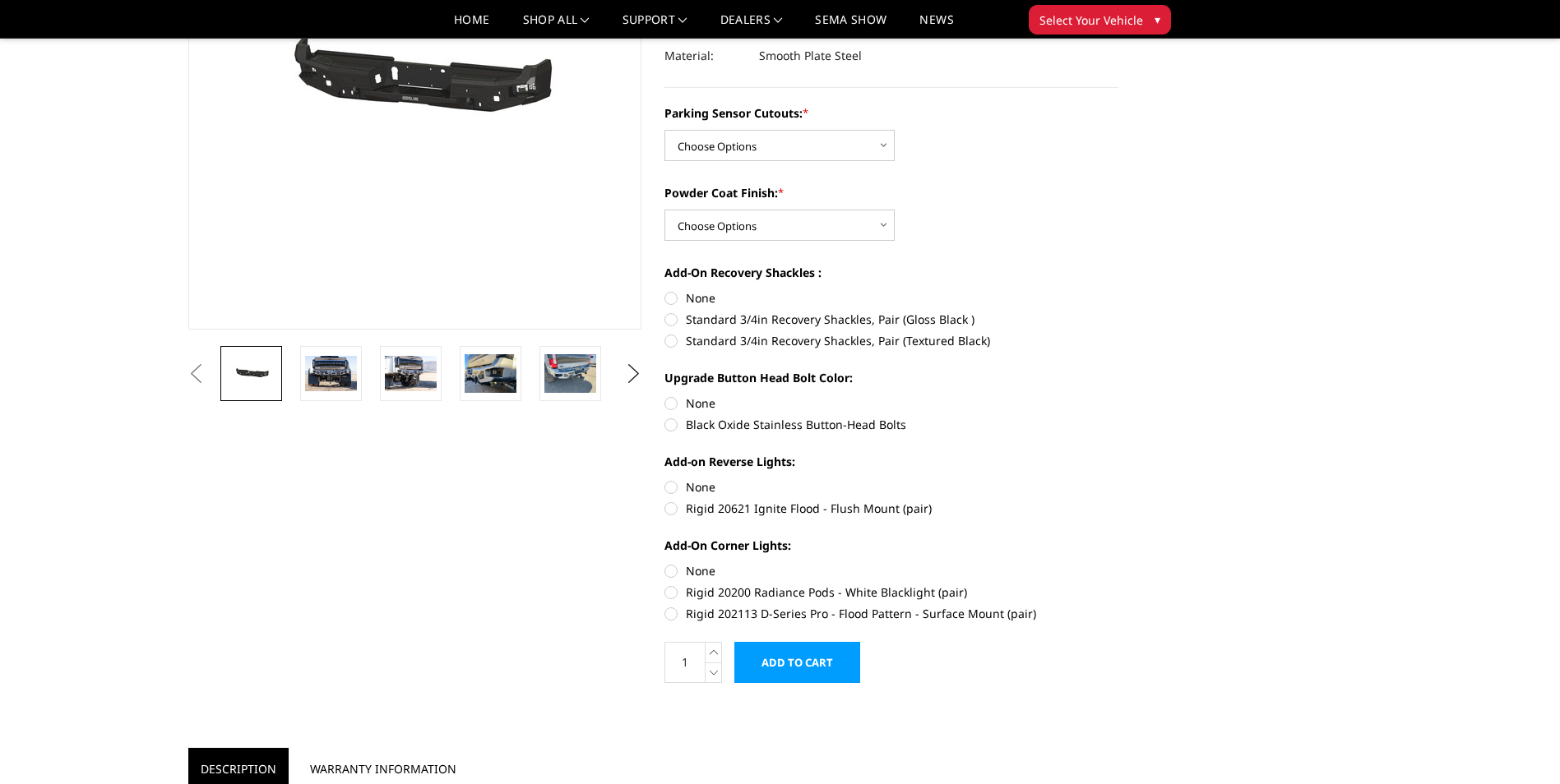
scroll to position [165, 0]
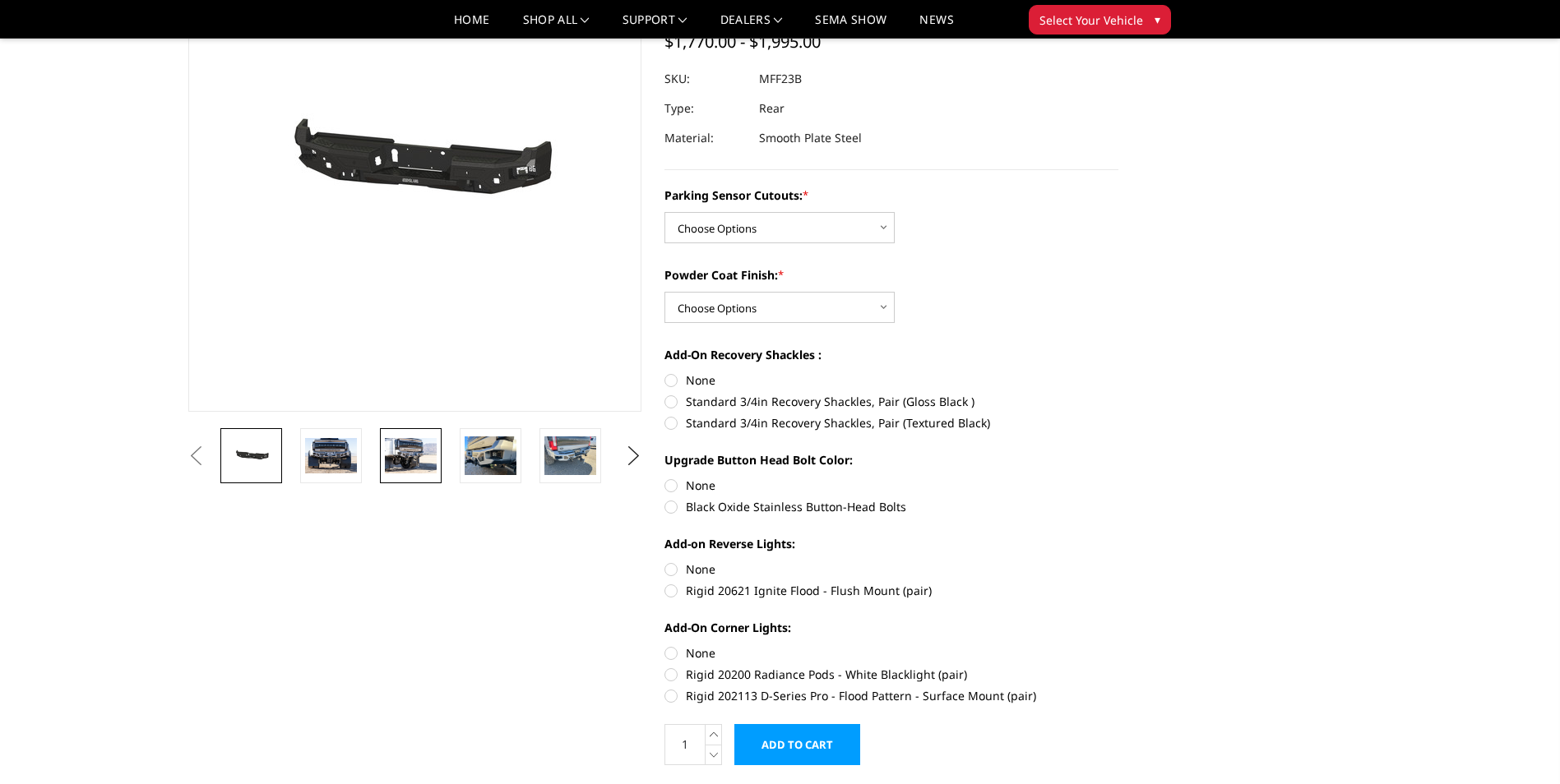
click at [415, 457] on img at bounding box center [411, 455] width 52 height 35
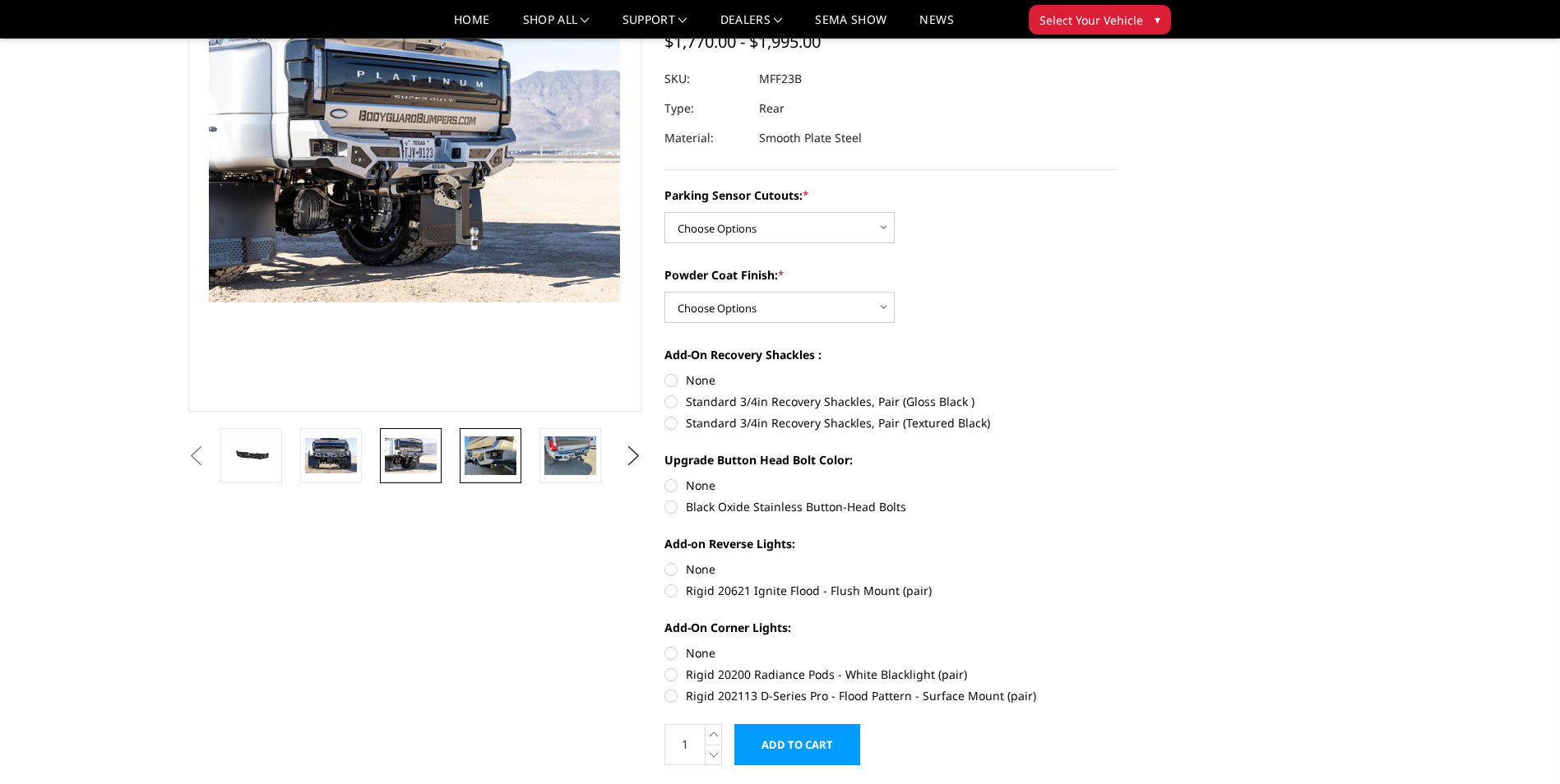
scroll to position [82, 0]
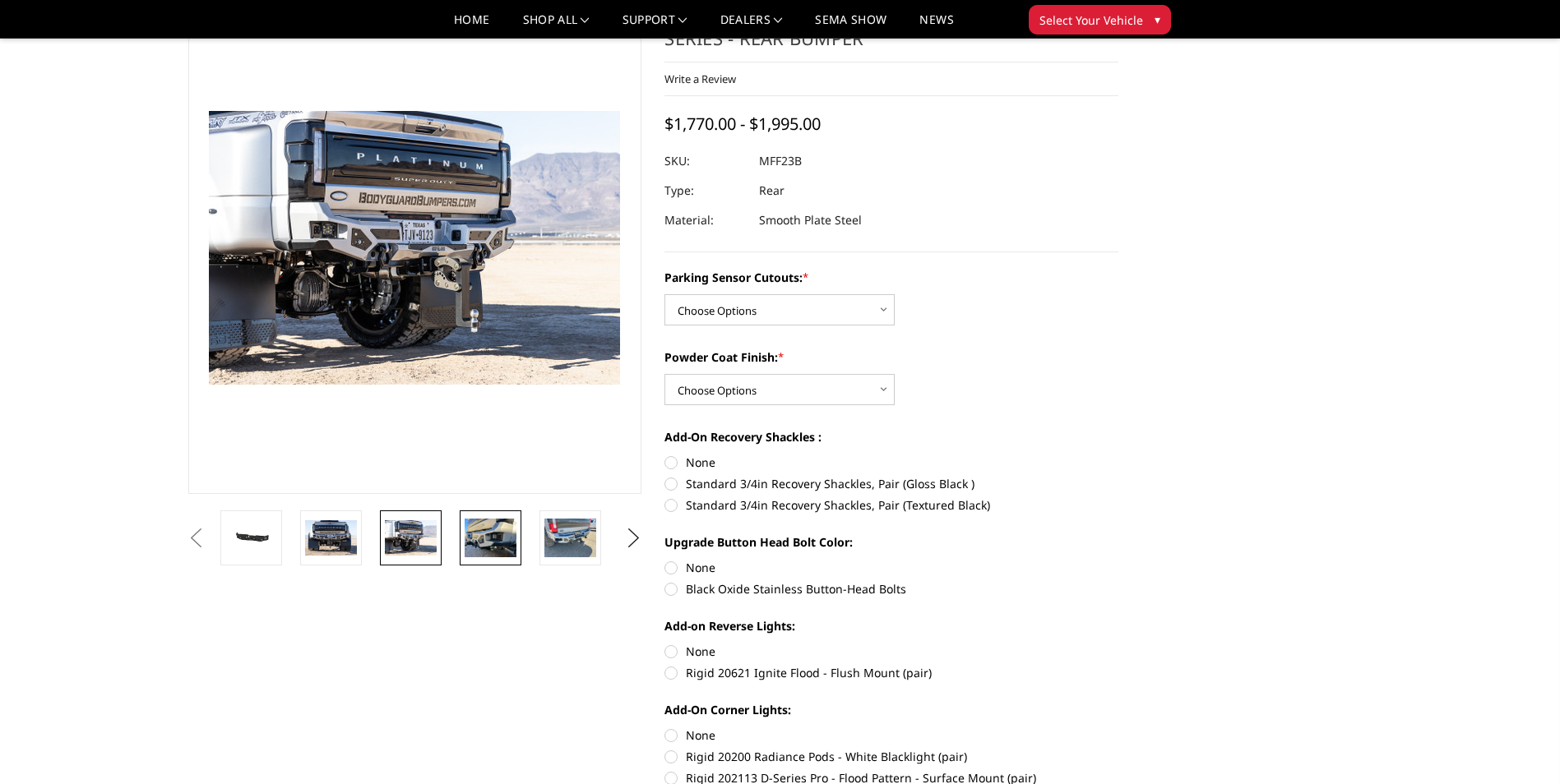
click at [503, 550] on img at bounding box center [490, 538] width 52 height 39
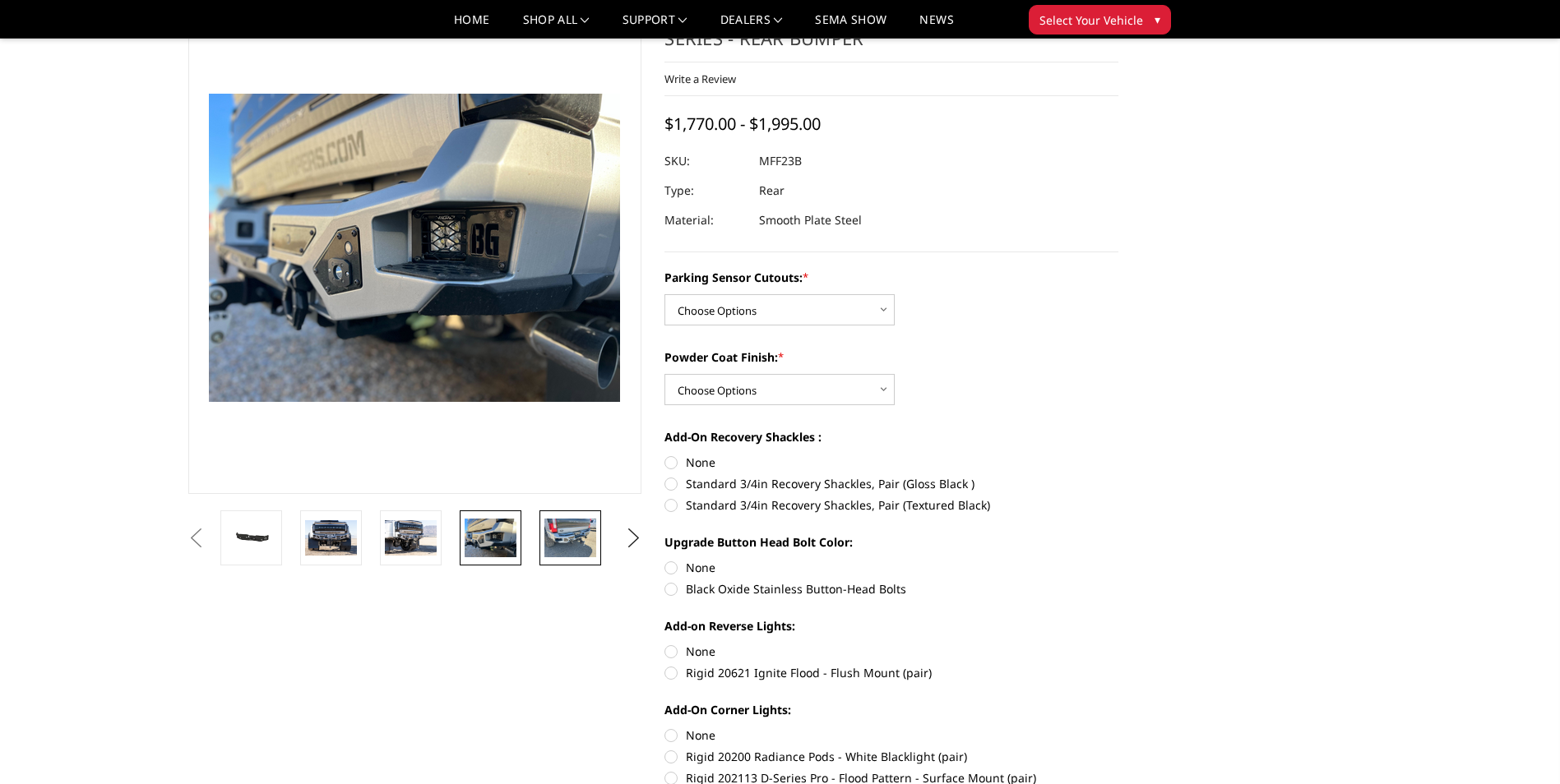
click at [558, 545] on img at bounding box center [570, 538] width 52 height 39
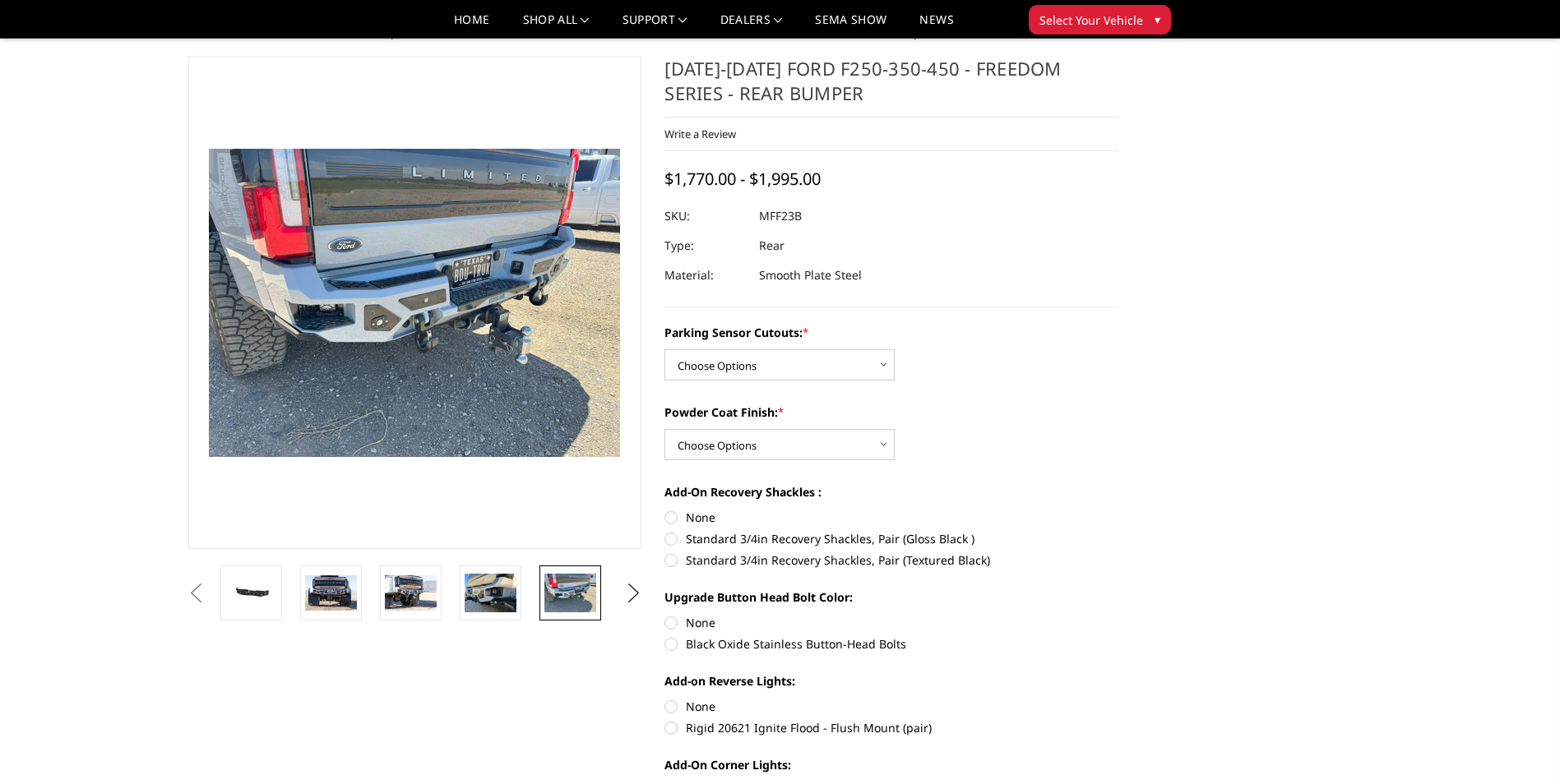
scroll to position [0, 0]
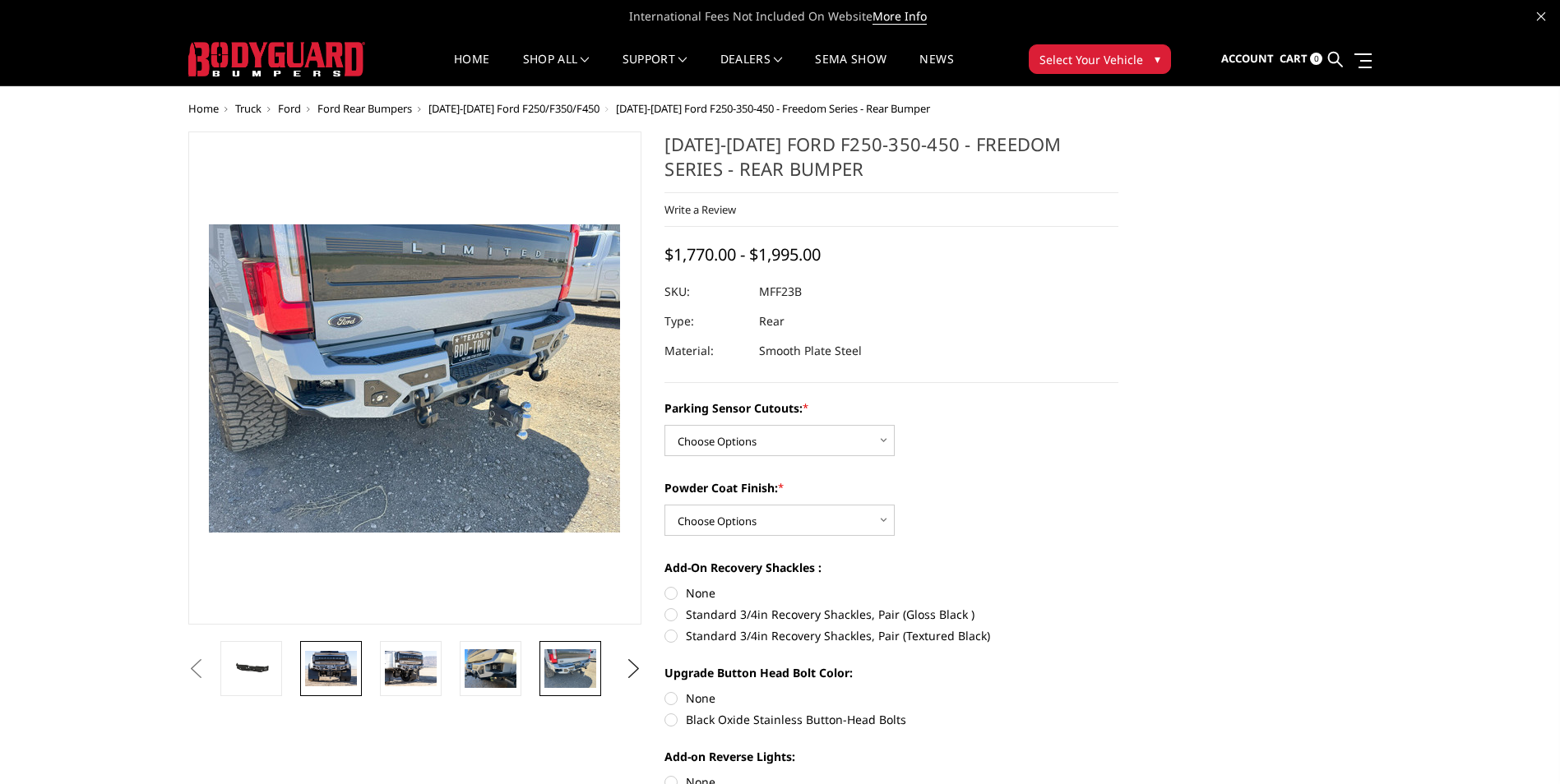
click at [325, 671] on img at bounding box center [331, 668] width 52 height 35
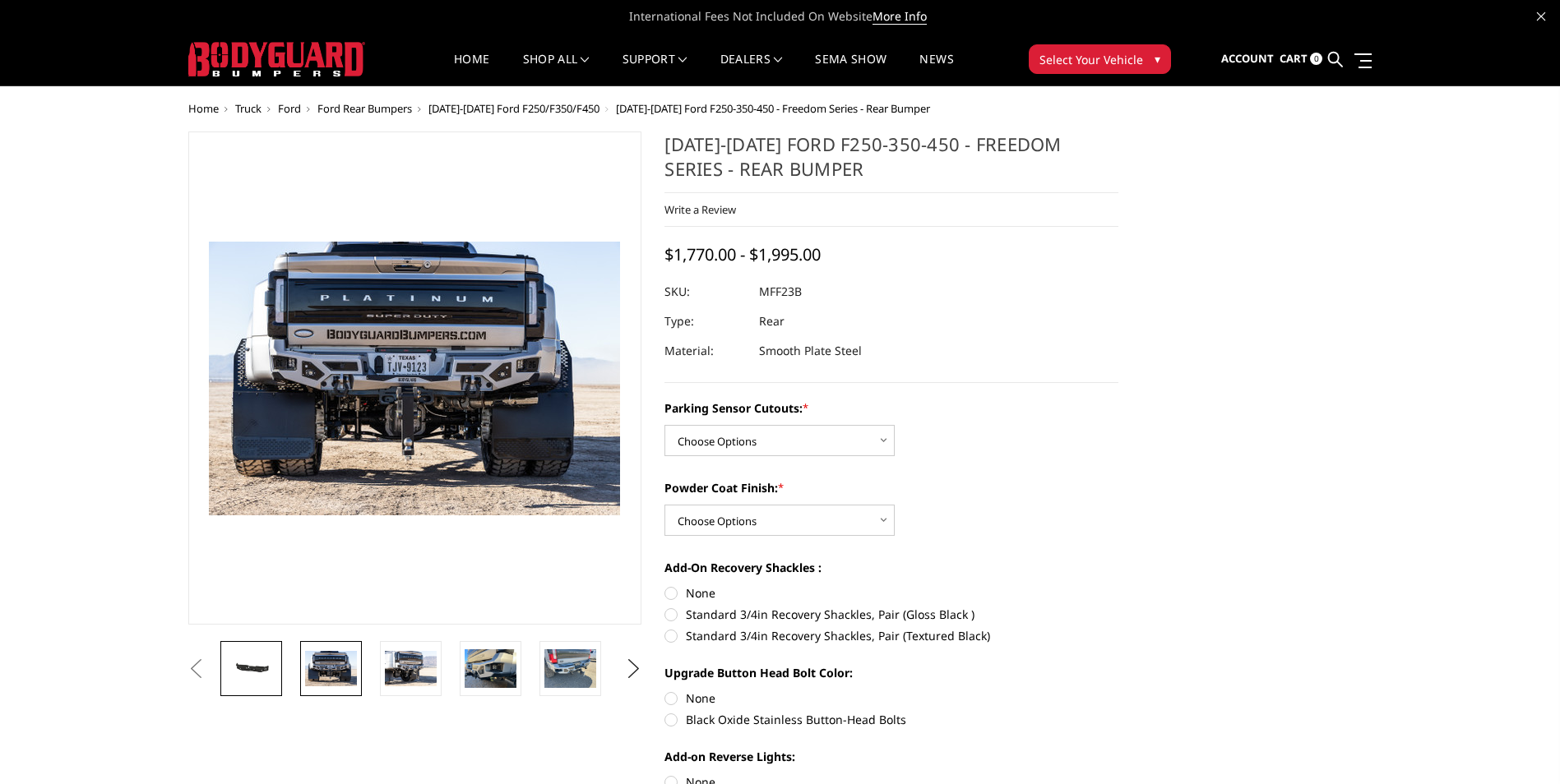
click at [266, 676] on img at bounding box center [251, 669] width 52 height 25
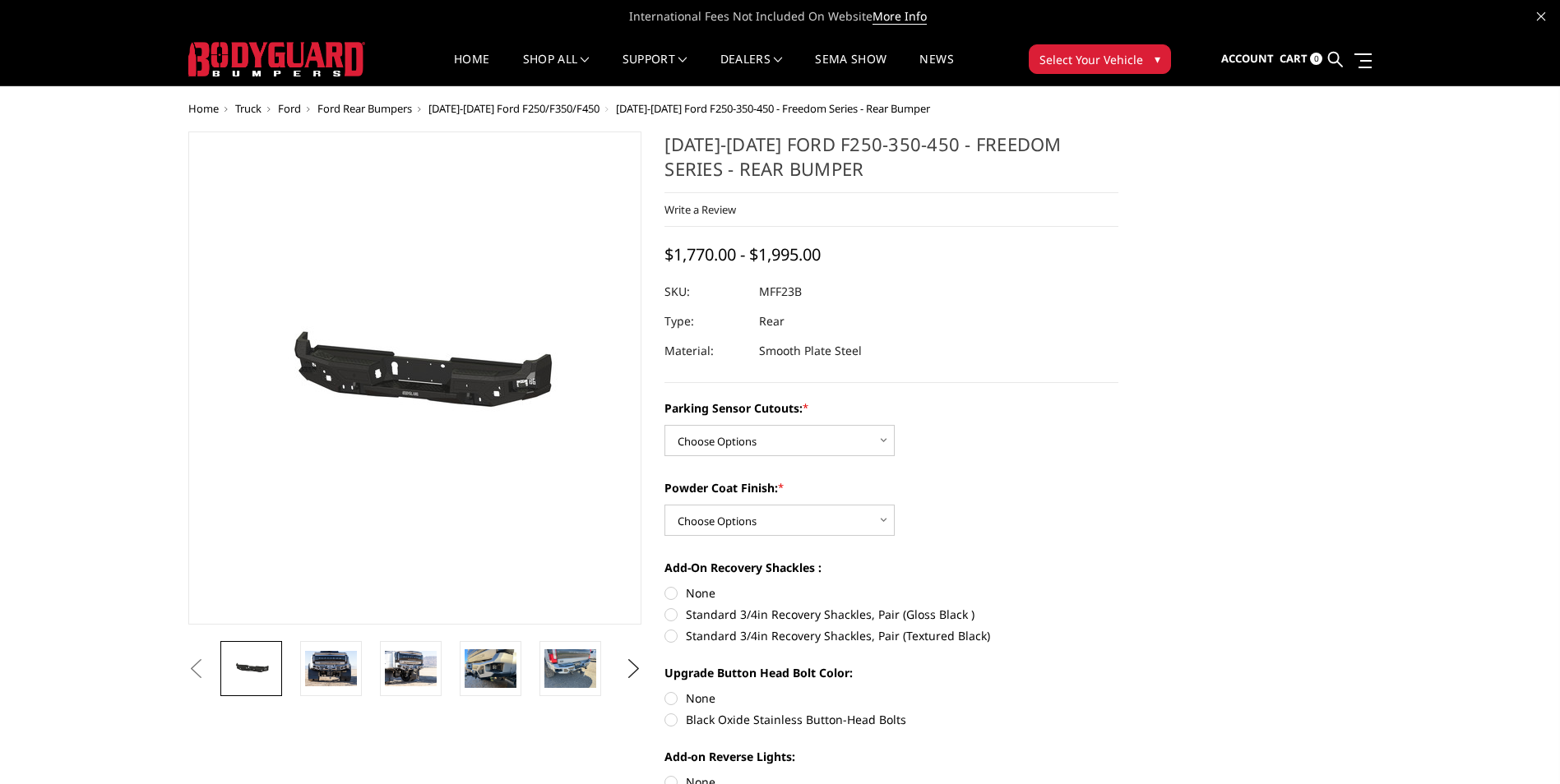
click at [739, 457] on div "Parking Sensor Cutouts: * Choose Options No - Without Parking Sensor Cutouts Ye…" at bounding box center [892, 657] width 454 height 515
click at [730, 446] on select "Choose Options No - Without Parking Sensor Cutouts Yes - With Parking Sensor Cu…" at bounding box center [780, 440] width 230 height 31
select select "2559"
click at [665, 425] on select "Choose Options No - Without Parking Sensor Cutouts Yes - With Parking Sensor Cu…" at bounding box center [780, 440] width 230 height 31
click at [719, 527] on select "Choose Options Bare Metal Textured Black Powder Coat" at bounding box center [780, 519] width 230 height 31
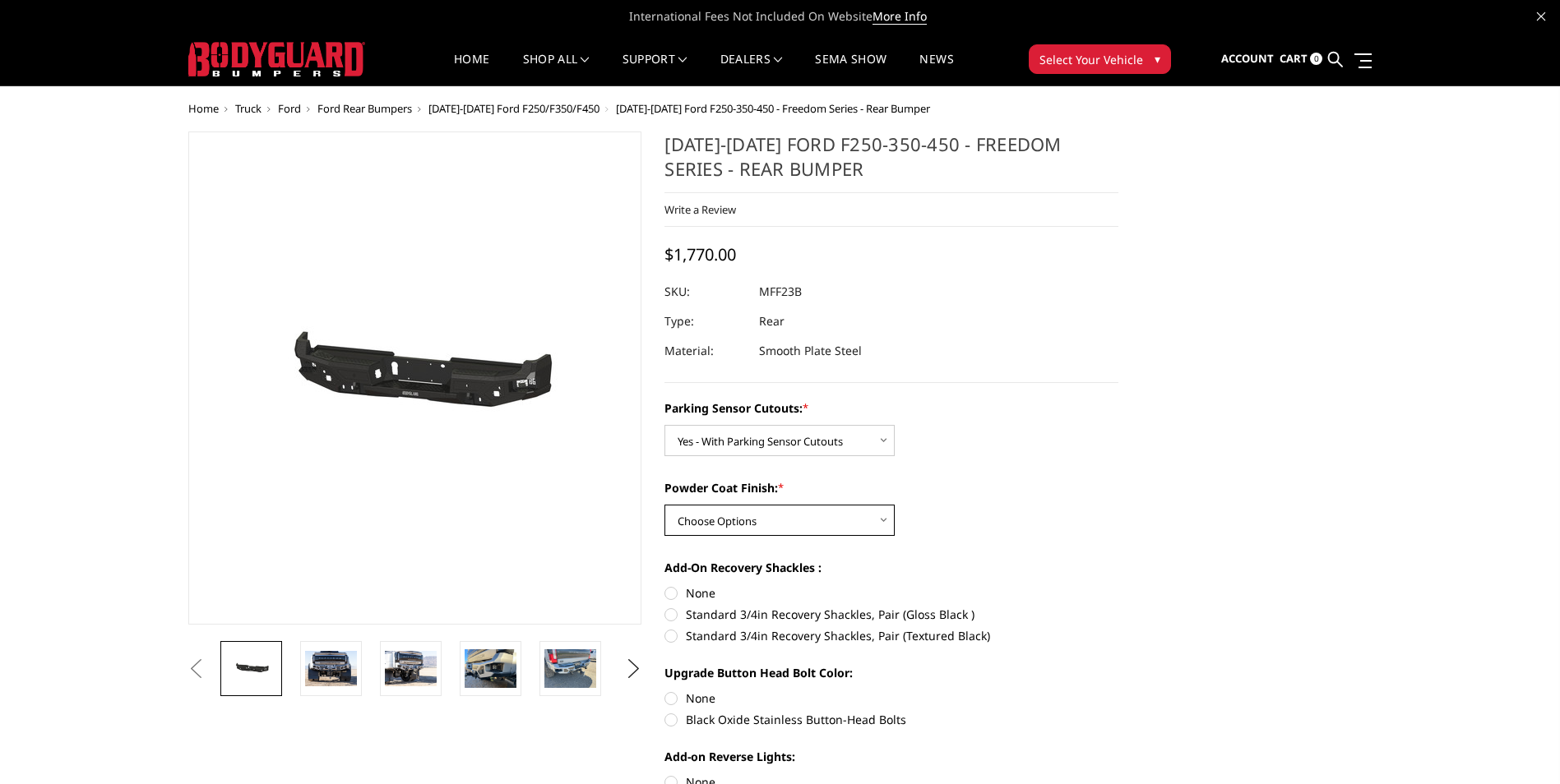
select select "2561"
click at [665, 504] on select "Choose Options Bare Metal Textured Black Powder Coat" at bounding box center [780, 519] width 230 height 31
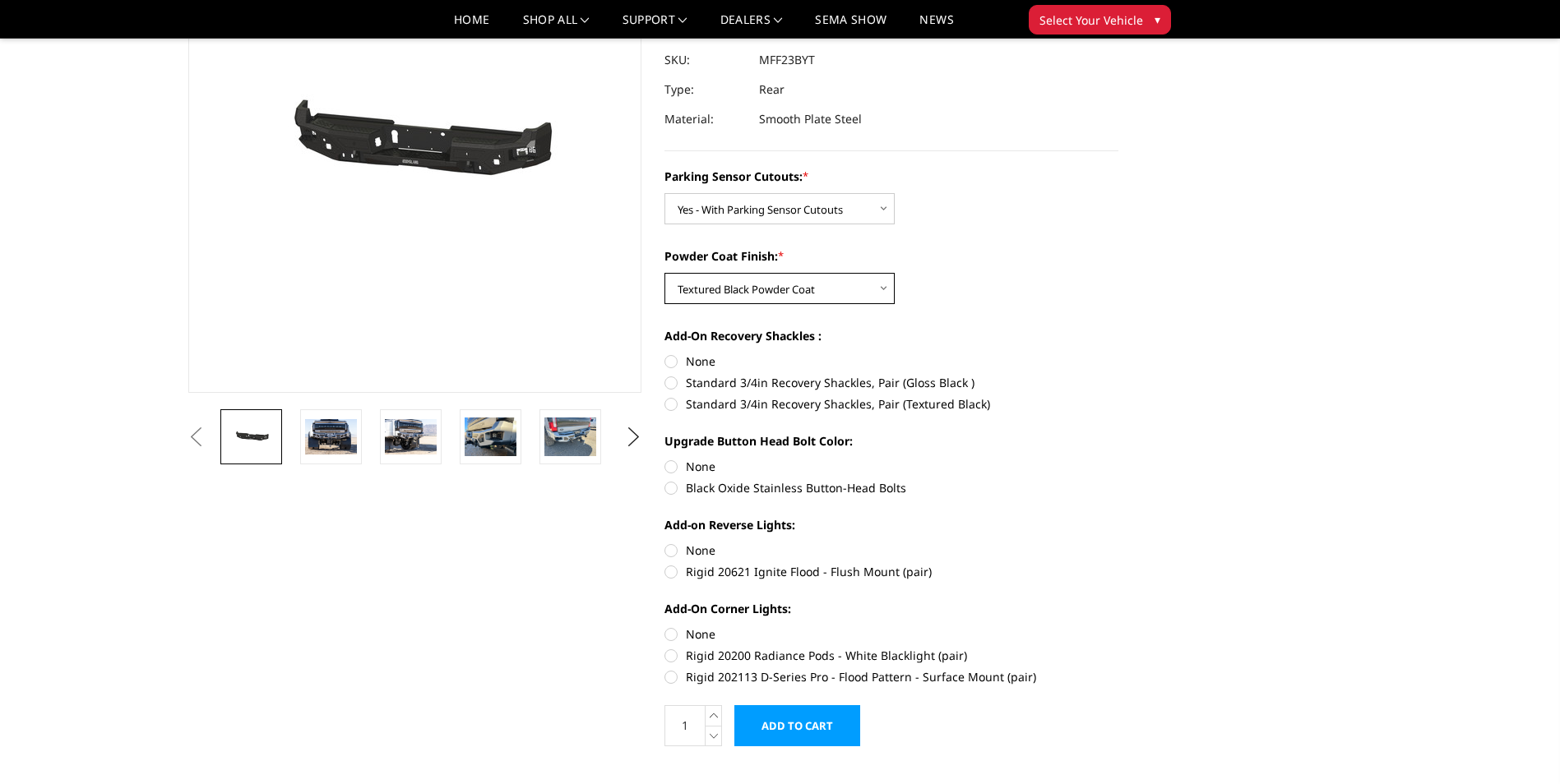
scroll to position [247, 0]
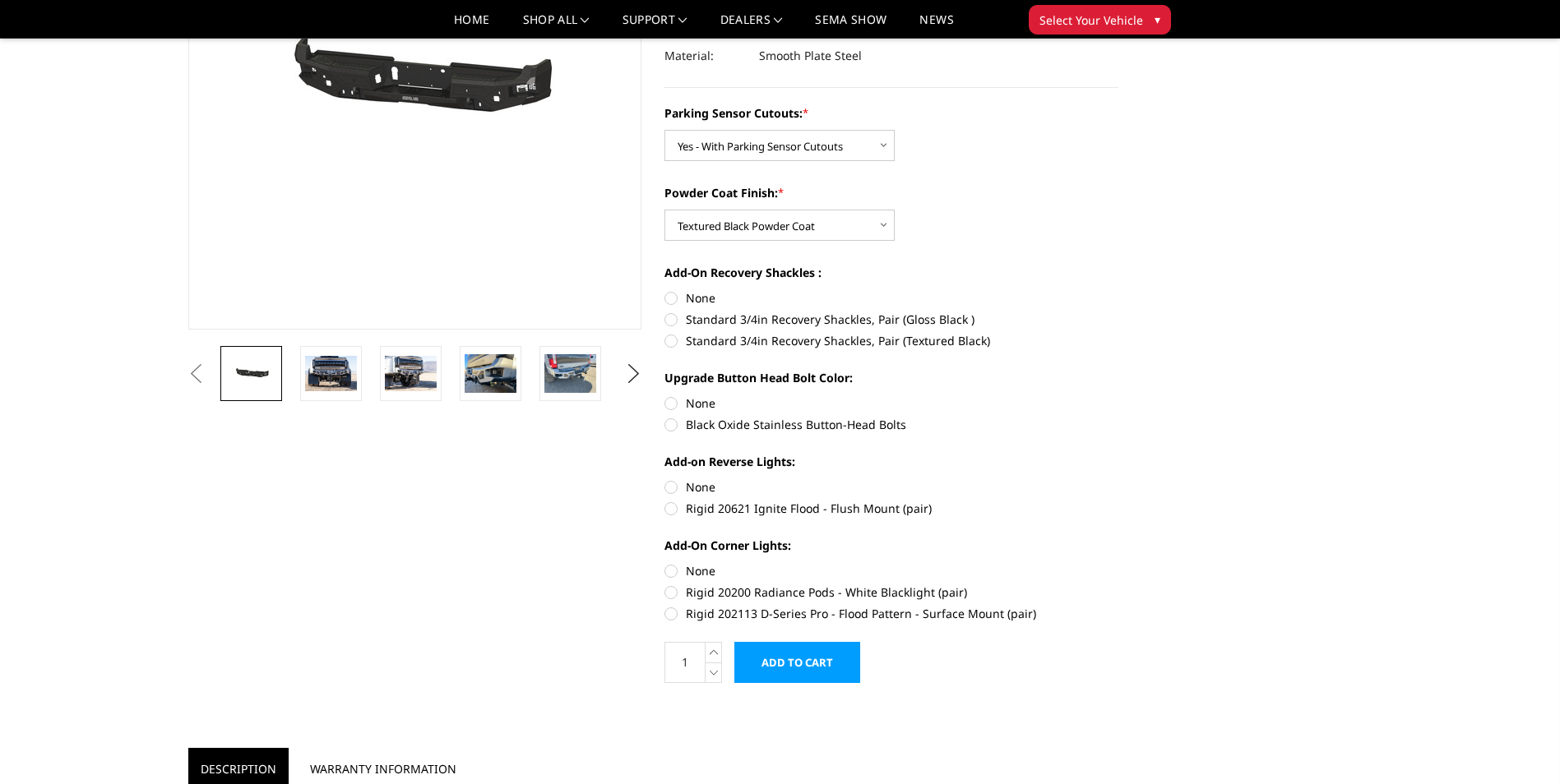
click at [730, 594] on label "Rigid 20200 Radiance Pods - White Blacklight (pair)" at bounding box center [892, 593] width 454 height 18
click at [1118, 563] on input "Rigid 20200 Radiance Pods - White Blacklight (pair)" at bounding box center [1118, 562] width 1 height 1
radio input "true"
click at [713, 614] on label "Rigid 202113 D-Series Pro - Flood Pattern - Surface Mount (pair)" at bounding box center [892, 614] width 454 height 18
click at [1118, 584] on input "Rigid 202113 D-Series Pro - Flood Pattern - Surface Mount (pair)" at bounding box center [1118, 584] width 1 height 1
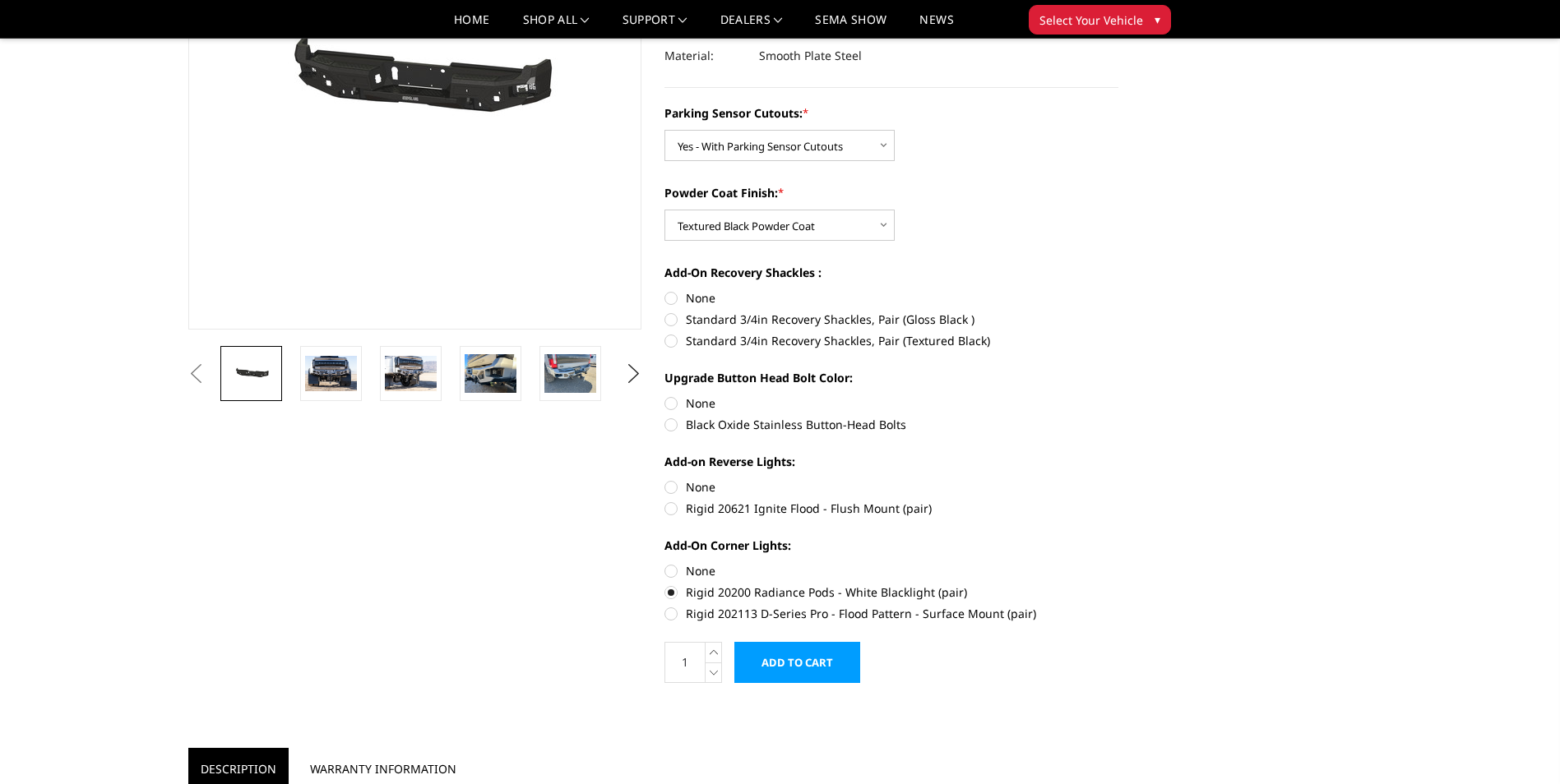
radio input "true"
click at [721, 510] on label "Rigid 20621 Ignite Flood - Flush Mount (pair)" at bounding box center [892, 509] width 454 height 18
click at [1118, 480] on input "Rigid 20621 Ignite Flood - Flush Mount (pair)" at bounding box center [1118, 479] width 1 height 1
radio input "true"
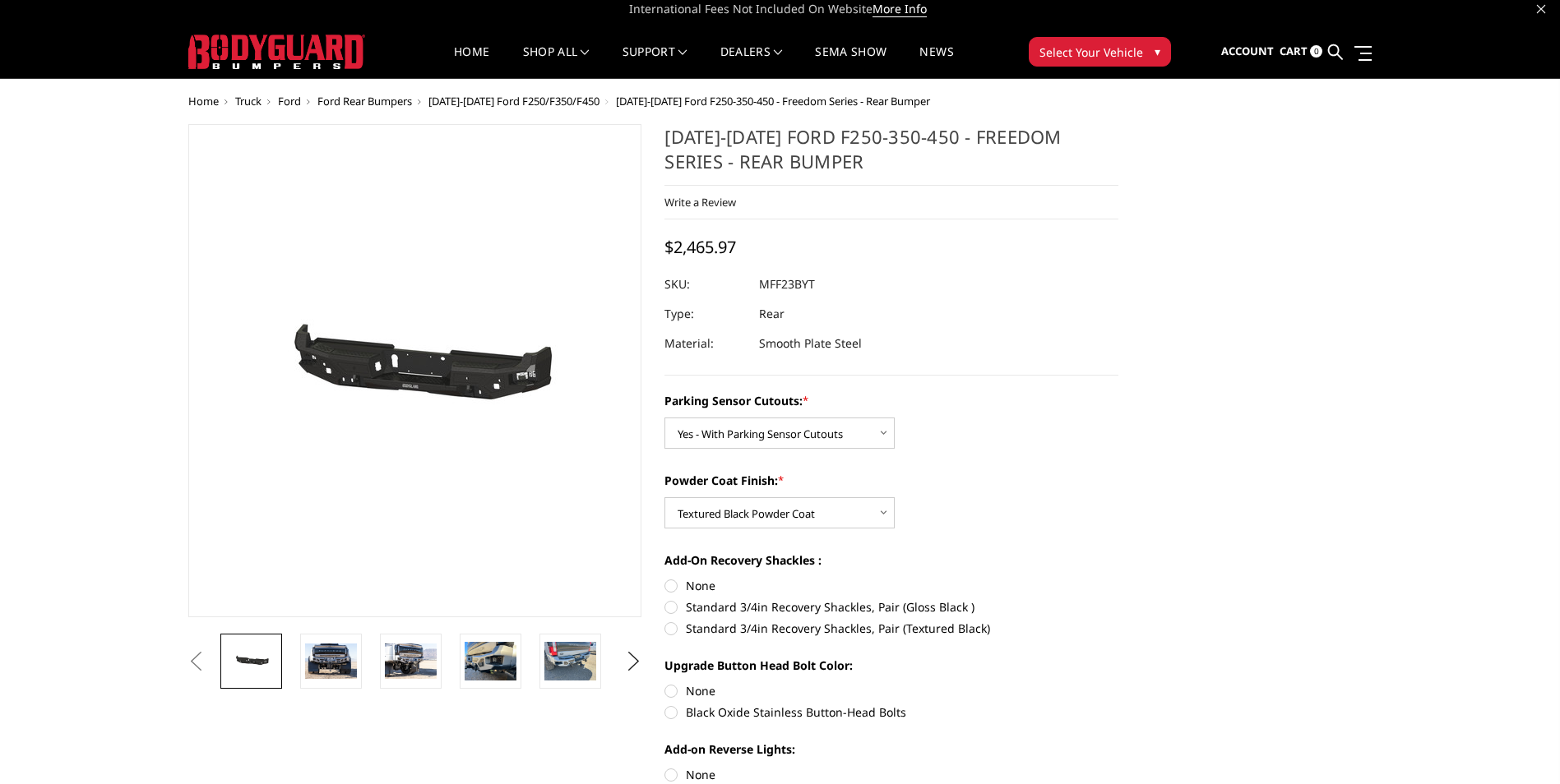
scroll to position [0, 0]
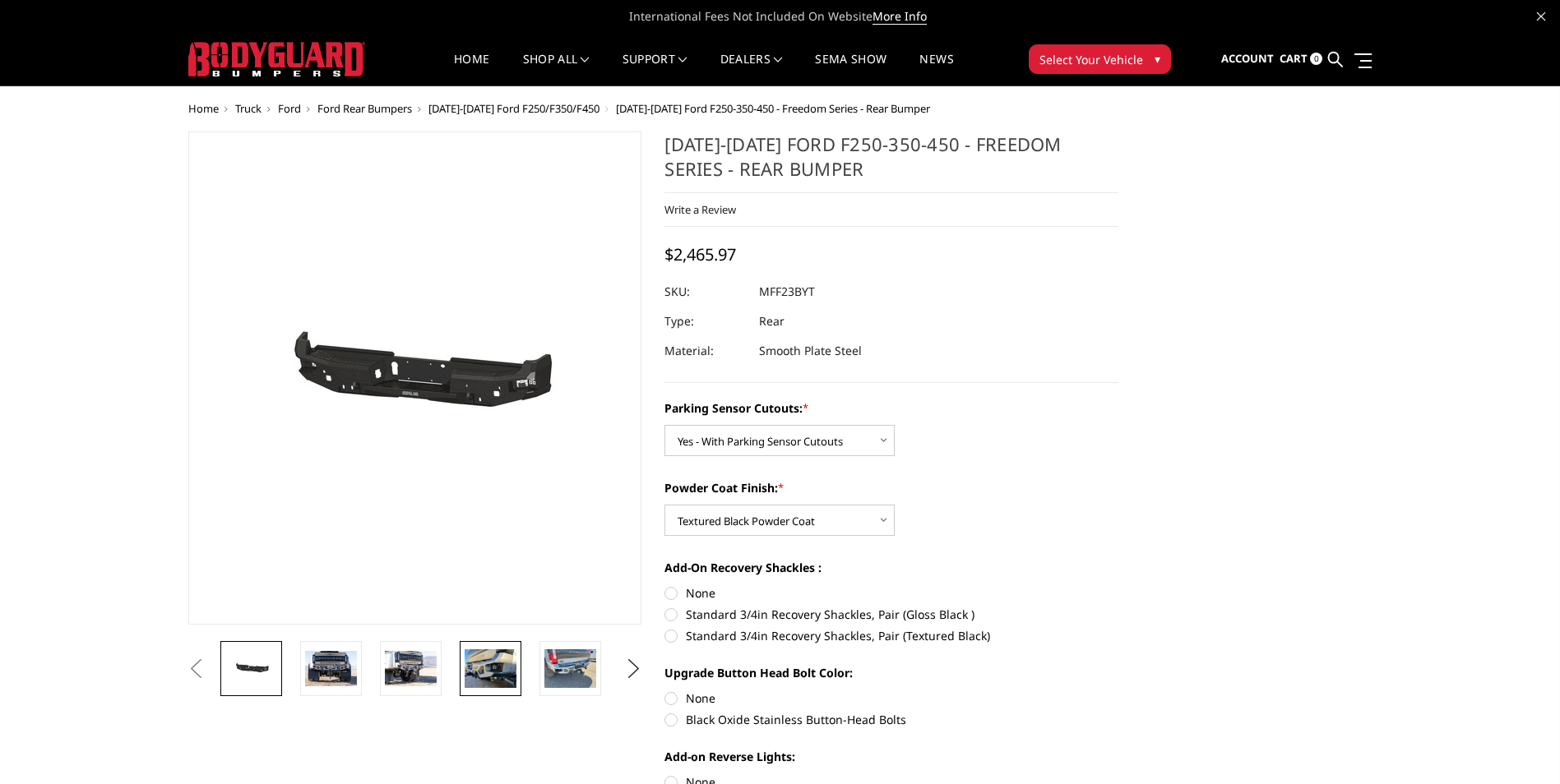
click at [480, 680] on img at bounding box center [490, 669] width 52 height 39
